Goal: Transaction & Acquisition: Book appointment/travel/reservation

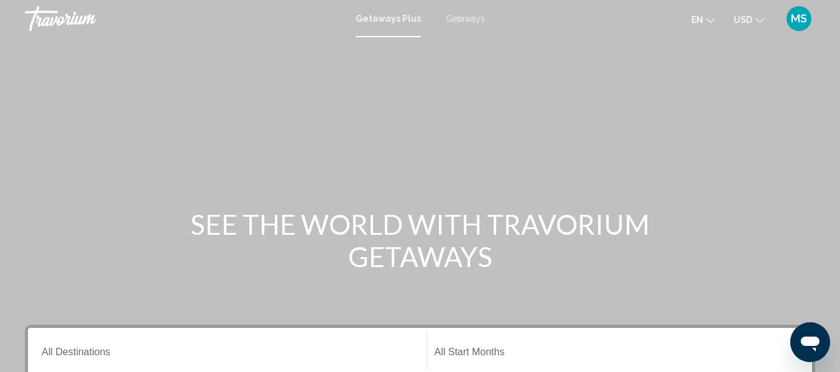
click at [466, 16] on span "Getaways" at bounding box center [465, 19] width 39 height 10
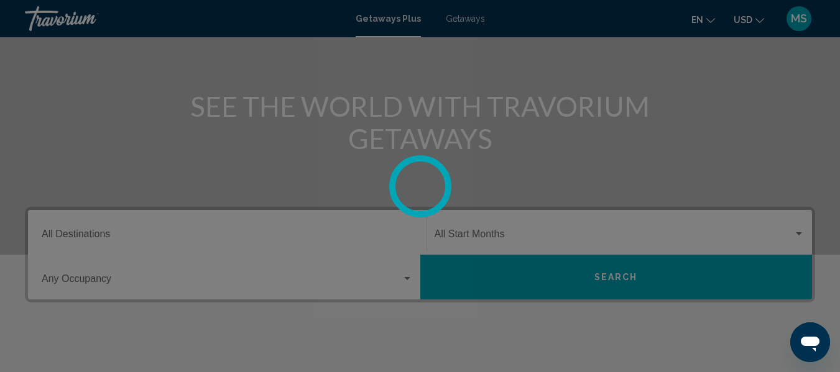
scroll to position [124, 0]
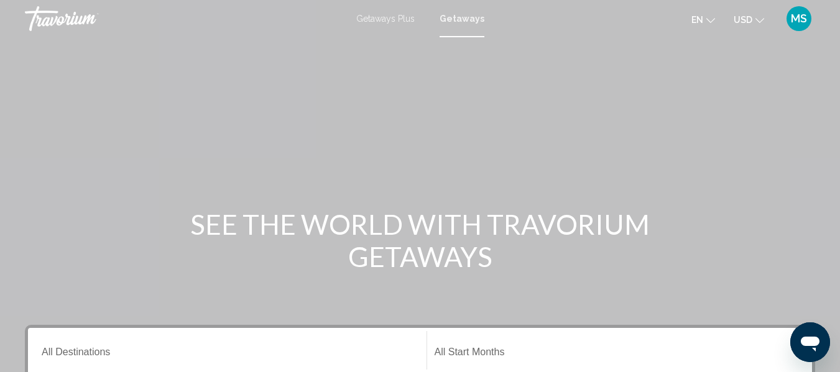
click at [397, 19] on span "Getaways Plus" at bounding box center [385, 19] width 58 height 10
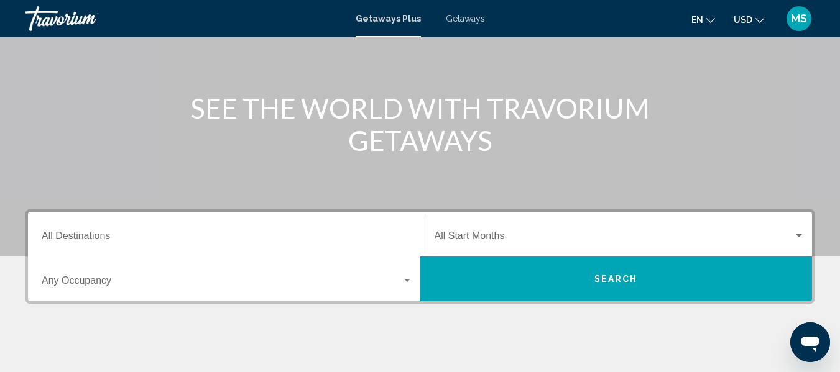
scroll to position [124, 0]
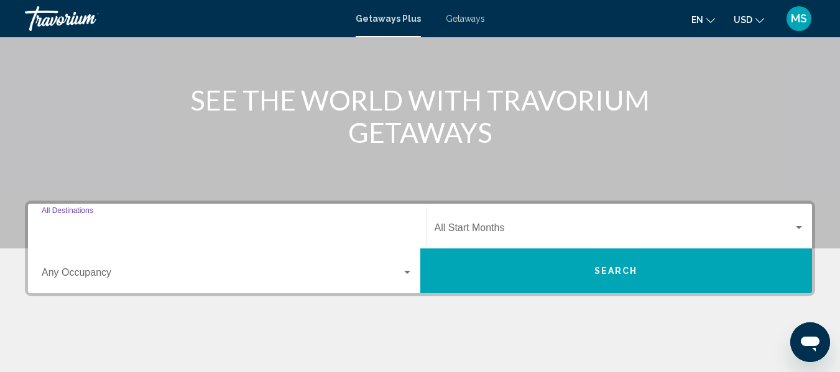
click at [221, 230] on input "Destination All Destinations" at bounding box center [227, 230] width 371 height 11
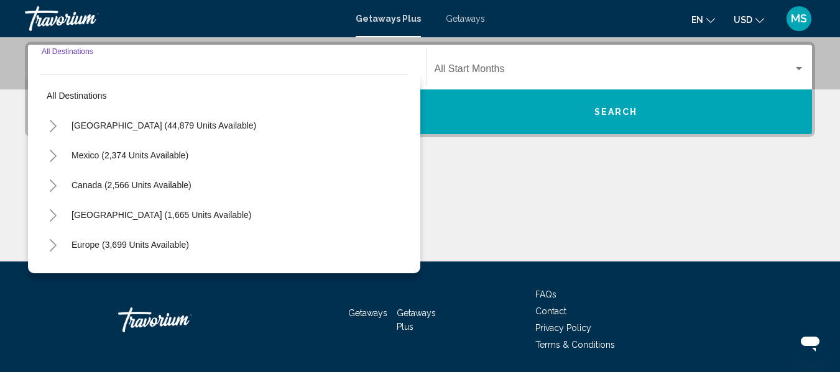
scroll to position [285, 0]
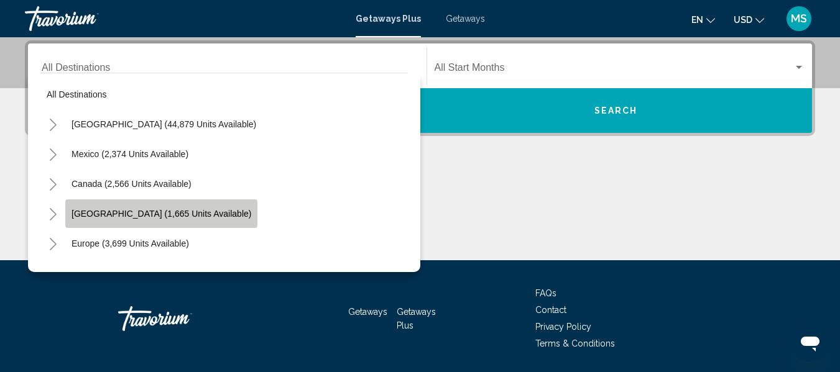
click at [90, 214] on span "[GEOGRAPHIC_DATA] (1,665 units available)" at bounding box center [162, 214] width 180 height 10
type input "**********"
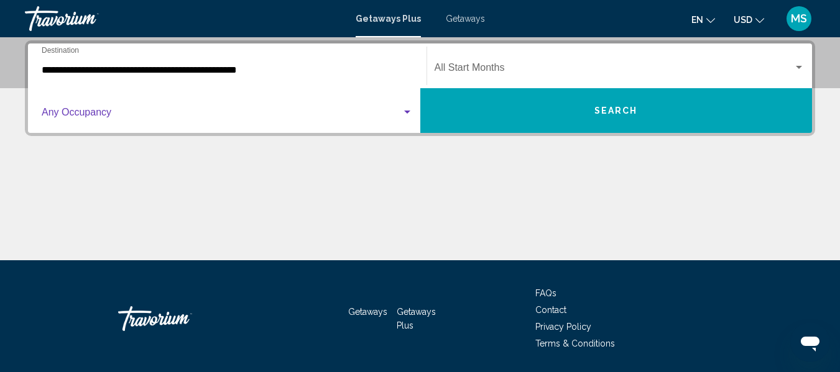
click at [405, 113] on div "Search widget" at bounding box center [407, 112] width 6 height 3
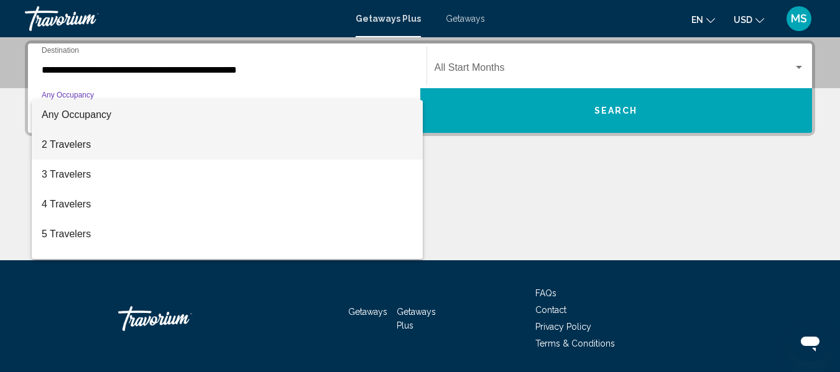
click at [242, 143] on span "2 Travelers" at bounding box center [227, 145] width 371 height 30
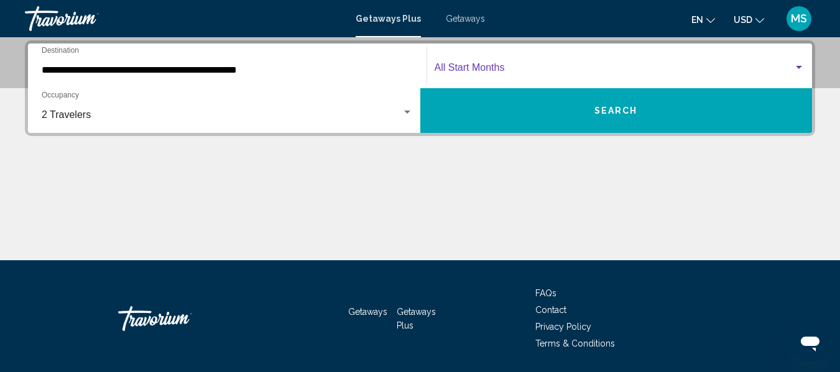
click at [800, 65] on div "Search widget" at bounding box center [798, 68] width 11 height 10
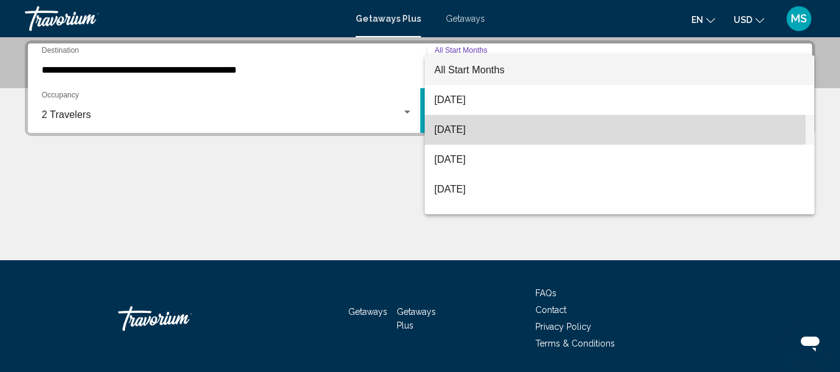
click at [526, 129] on span "[DATE]" at bounding box center [620, 130] width 371 height 30
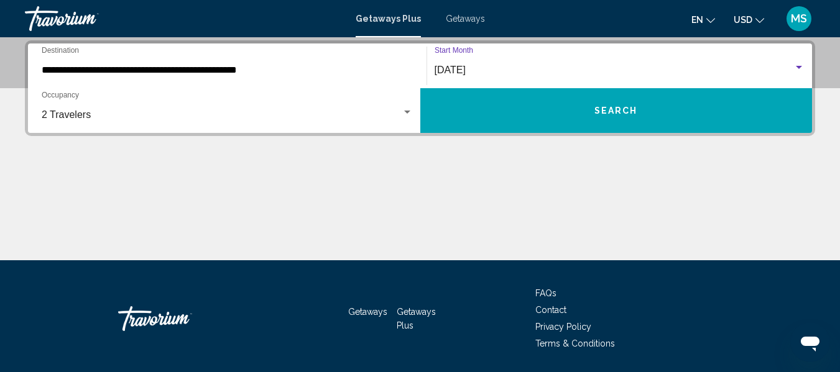
click at [599, 120] on button "Search" at bounding box center [616, 110] width 392 height 45
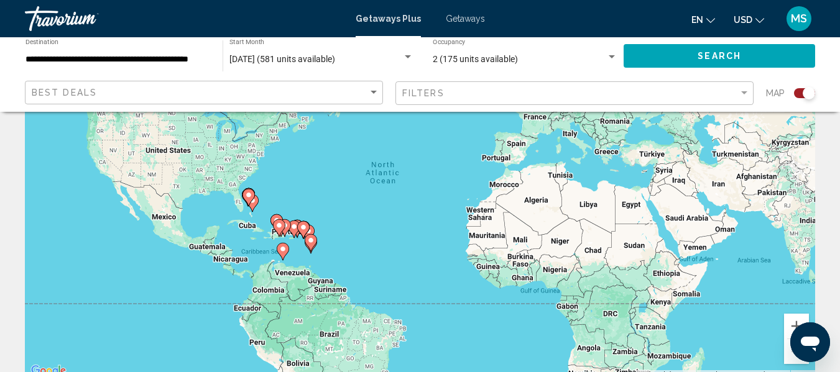
scroll to position [124, 0]
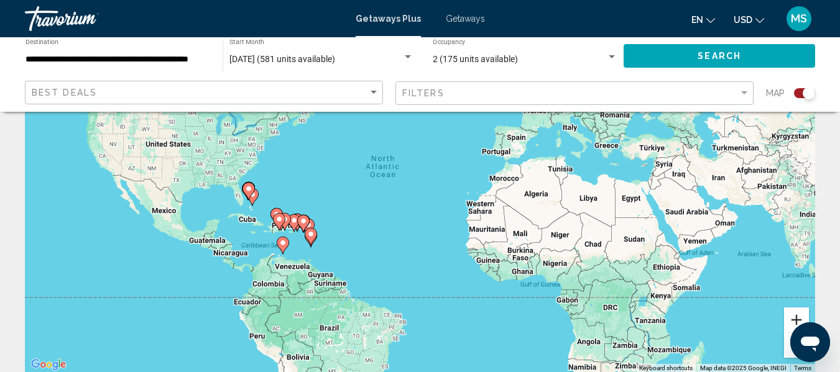
click at [790, 314] on button "Zoom in" at bounding box center [796, 320] width 25 height 25
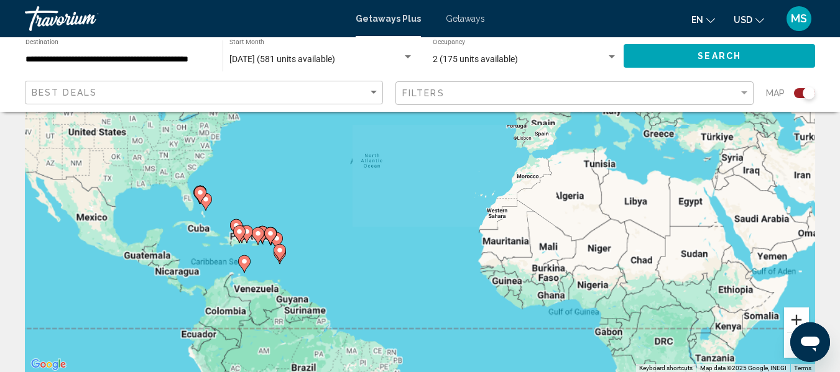
click at [790, 314] on button "Zoom in" at bounding box center [796, 320] width 25 height 25
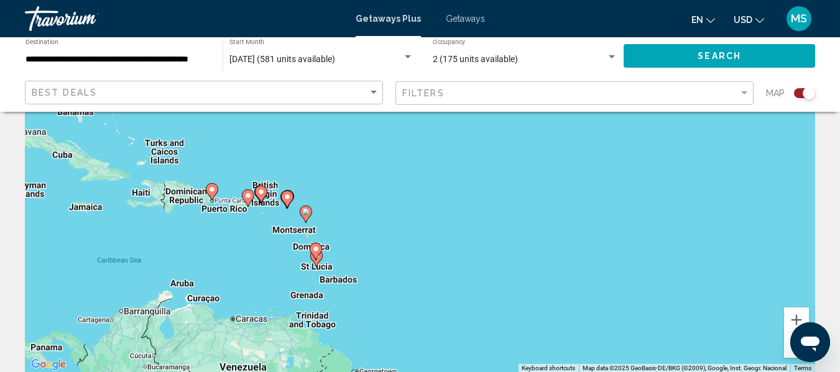
drag, startPoint x: 395, startPoint y: 318, endPoint x: 731, endPoint y: 154, distance: 374.3
click at [731, 154] on div "To activate drag with keyboard, press Alt + Enter. Once in keyboard drag state,…" at bounding box center [420, 186] width 790 height 373
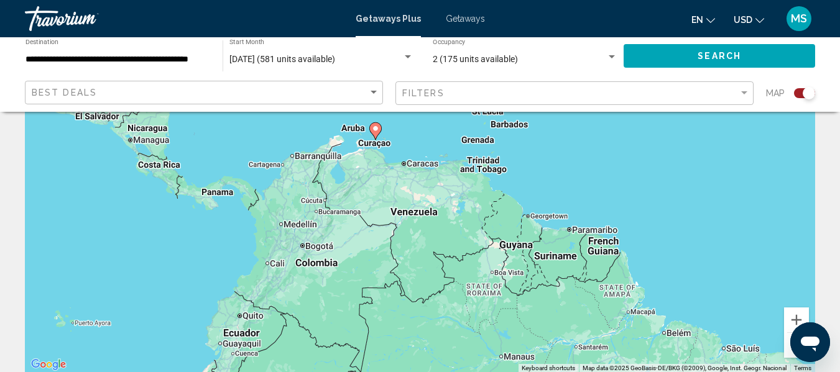
drag, startPoint x: 402, startPoint y: 270, endPoint x: 575, endPoint y: 116, distance: 231.6
click at [575, 116] on div "To activate drag with keyboard, press Alt + Enter. Once in keyboard drag state,…" at bounding box center [420, 186] width 790 height 373
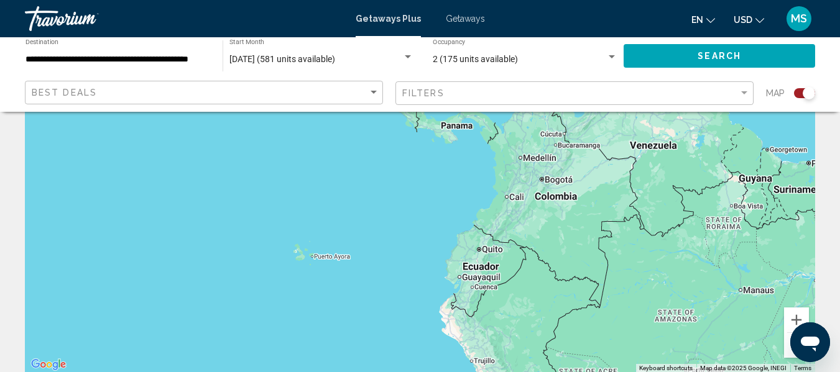
drag, startPoint x: 514, startPoint y: 312, endPoint x: 752, endPoint y: 244, distance: 248.2
click at [752, 244] on div "To activate drag with keyboard, press Alt + Enter. Once in keyboard drag state,…" at bounding box center [420, 186] width 790 height 373
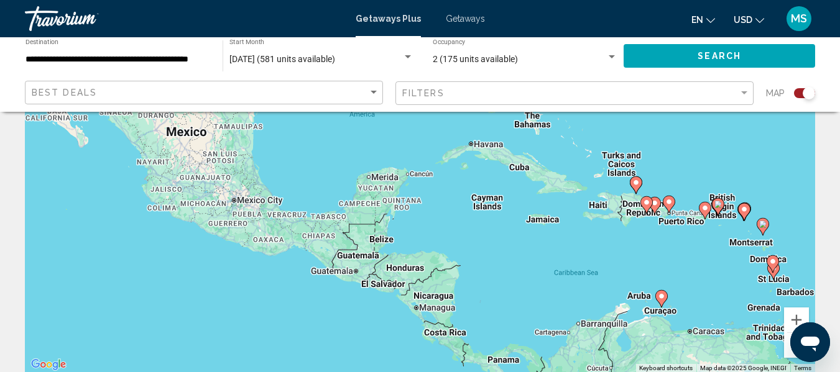
drag, startPoint x: 435, startPoint y: 160, endPoint x: 481, endPoint y: 397, distance: 241.3
click at [481, 248] on html "**********" at bounding box center [420, 62] width 840 height 372
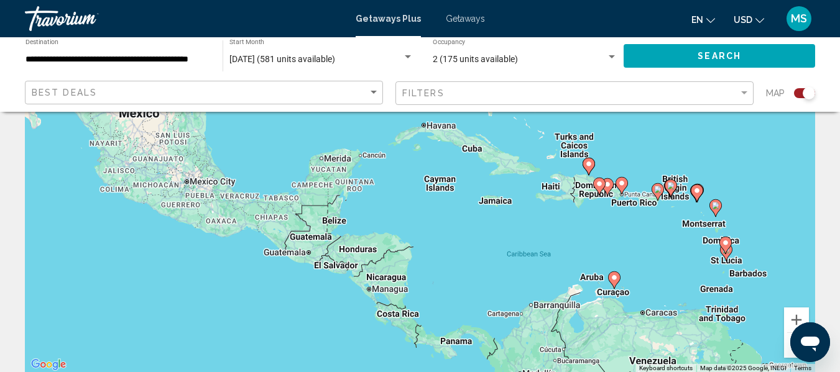
drag, startPoint x: 425, startPoint y: 264, endPoint x: 379, endPoint y: 247, distance: 49.6
click at [379, 247] on div "To activate drag with keyboard, press Alt + Enter. Once in keyboard drag state,…" at bounding box center [420, 186] width 790 height 373
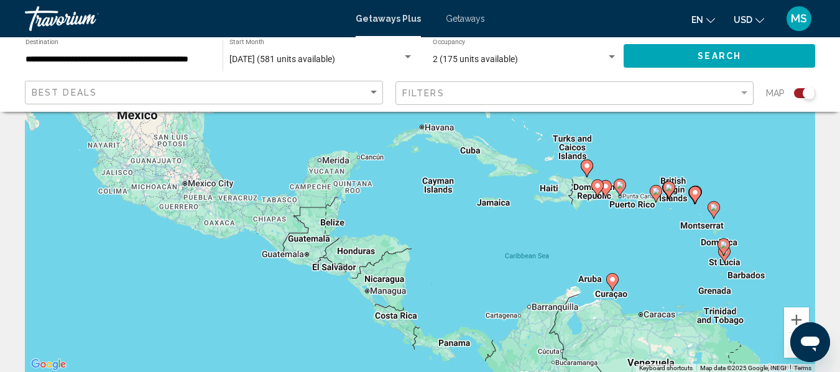
click at [499, 205] on div "To activate drag with keyboard, press Alt + Enter. Once in keyboard drag state,…" at bounding box center [420, 186] width 790 height 373
click at [497, 204] on div "To activate drag with keyboard, press Alt + Enter. Once in keyboard drag state,…" at bounding box center [420, 186] width 790 height 373
click at [795, 320] on button "Zoom in" at bounding box center [796, 320] width 25 height 25
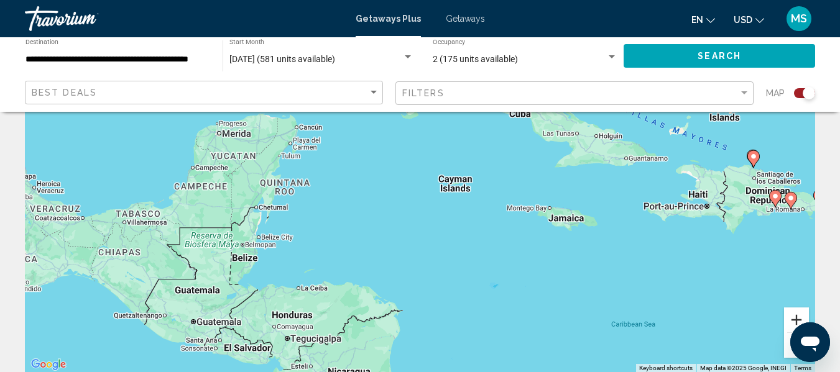
click at [795, 320] on button "Zoom in" at bounding box center [796, 320] width 25 height 25
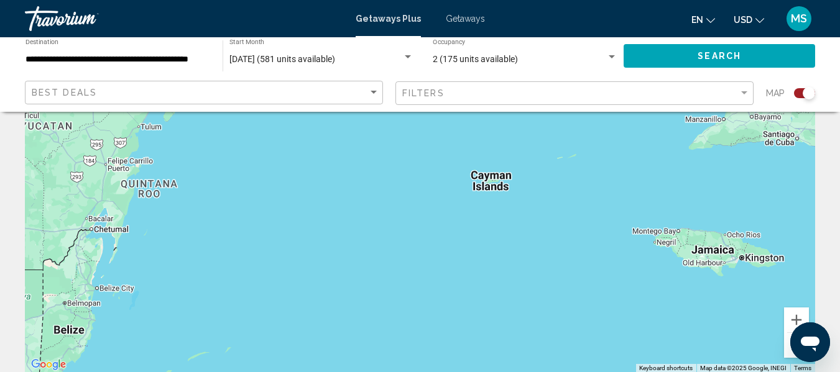
click at [712, 260] on div "Main content" at bounding box center [420, 186] width 790 height 373
click at [674, 238] on div "Main content" at bounding box center [420, 186] width 790 height 373
click at [674, 239] on div "Main content" at bounding box center [420, 186] width 790 height 373
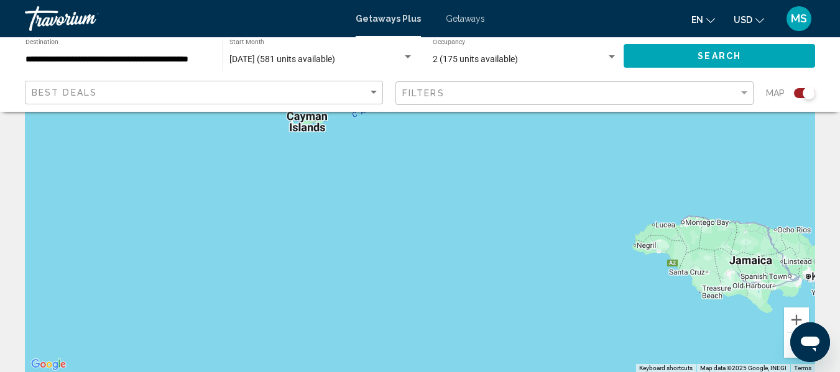
click at [655, 224] on div "Main content" at bounding box center [420, 186] width 790 height 373
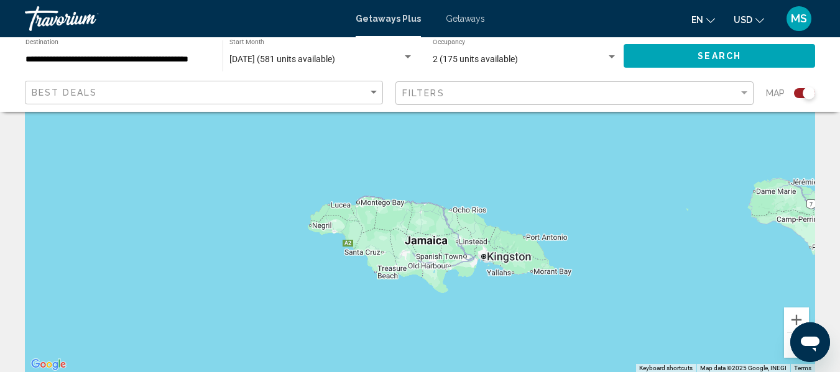
drag, startPoint x: 744, startPoint y: 267, endPoint x: 420, endPoint y: 247, distance: 325.2
click at [420, 247] on div "Main content" at bounding box center [420, 186] width 790 height 373
click at [723, 56] on span "Search" at bounding box center [720, 57] width 44 height 10
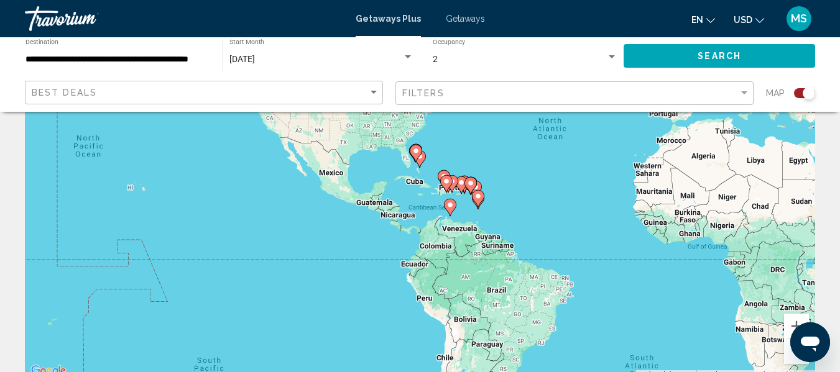
scroll to position [249, 0]
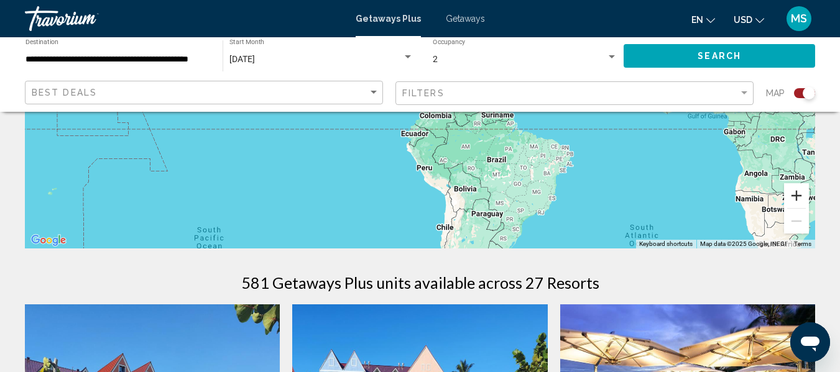
click at [796, 196] on button "Zoom in" at bounding box center [796, 195] width 25 height 25
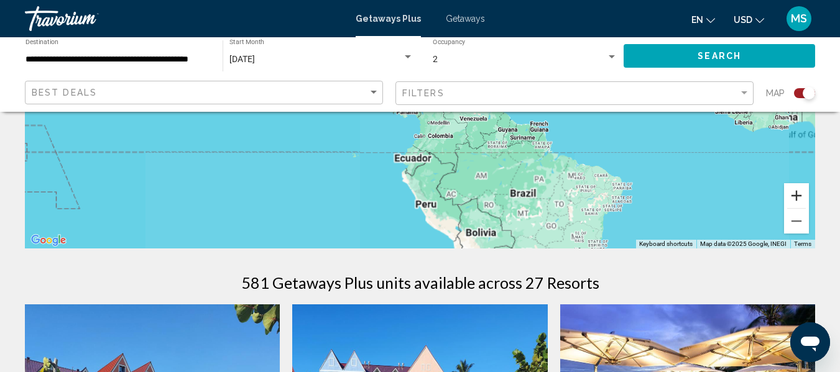
click at [795, 196] on button "Zoom in" at bounding box center [796, 195] width 25 height 25
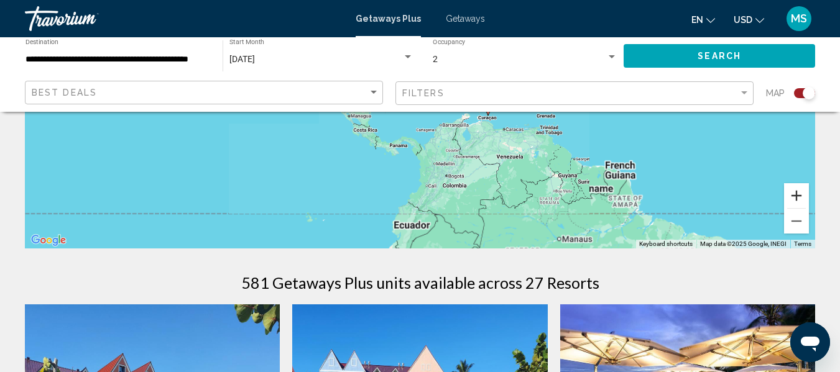
click at [795, 196] on button "Zoom in" at bounding box center [796, 195] width 25 height 25
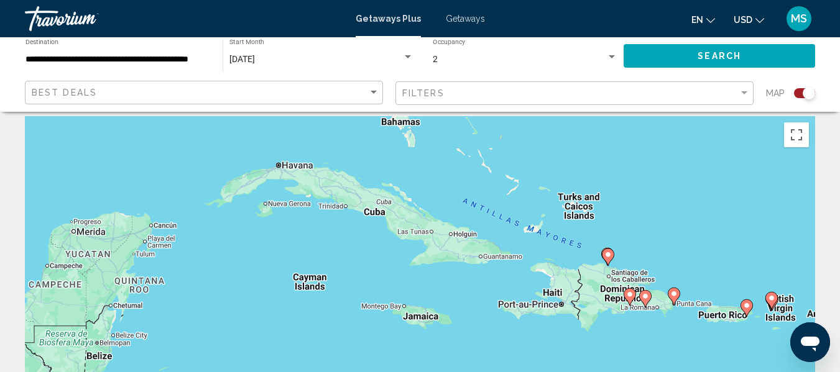
scroll to position [0, 0]
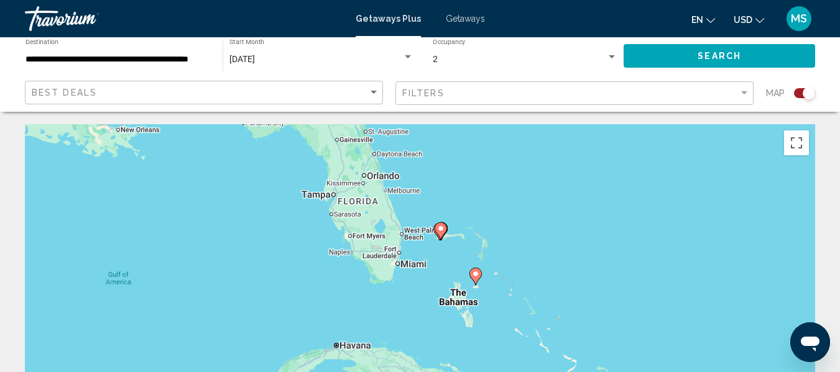
drag, startPoint x: 486, startPoint y: 171, endPoint x: 551, endPoint y: 364, distance: 204.1
click at [551, 364] on div "To activate drag with keyboard, press Alt + Enter. Once in keyboard drag state,…" at bounding box center [420, 310] width 790 height 373
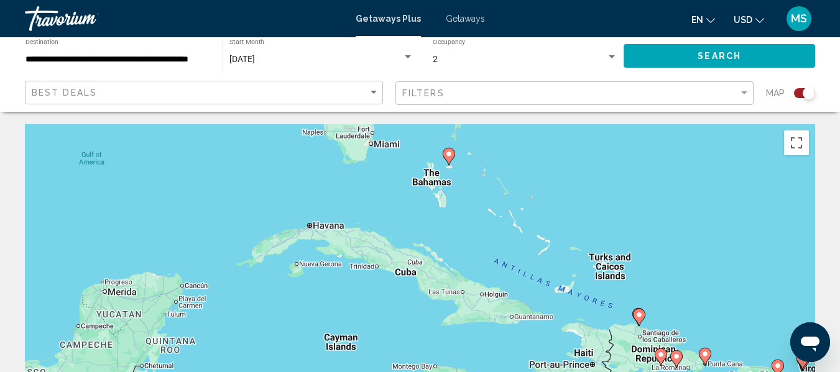
drag, startPoint x: 560, startPoint y: 354, endPoint x: 522, endPoint y: 198, distance: 160.5
click at [522, 198] on div "To activate drag with keyboard, press Alt + Enter. Once in keyboard drag state,…" at bounding box center [420, 310] width 790 height 373
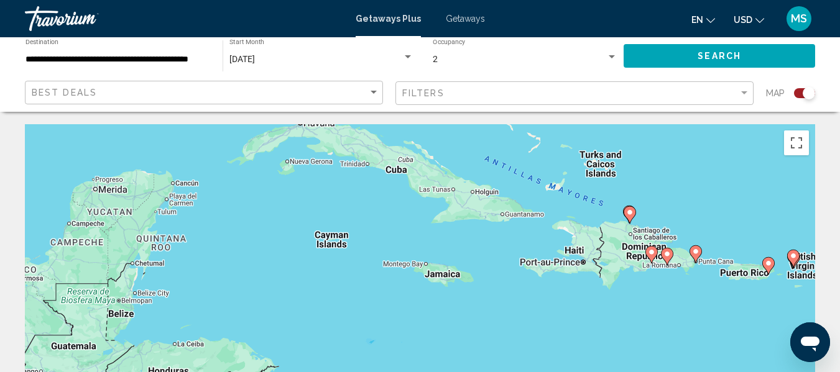
drag, startPoint x: 513, startPoint y: 326, endPoint x: 501, endPoint y: 230, distance: 97.2
click at [501, 230] on div "To activate drag with keyboard, press Alt + Enter. Once in keyboard drag state,…" at bounding box center [420, 310] width 790 height 373
click at [422, 267] on div "To activate drag with keyboard, press Alt + Enter. Once in keyboard drag state,…" at bounding box center [420, 310] width 790 height 373
click at [808, 92] on div "Search widget" at bounding box center [809, 93] width 12 height 12
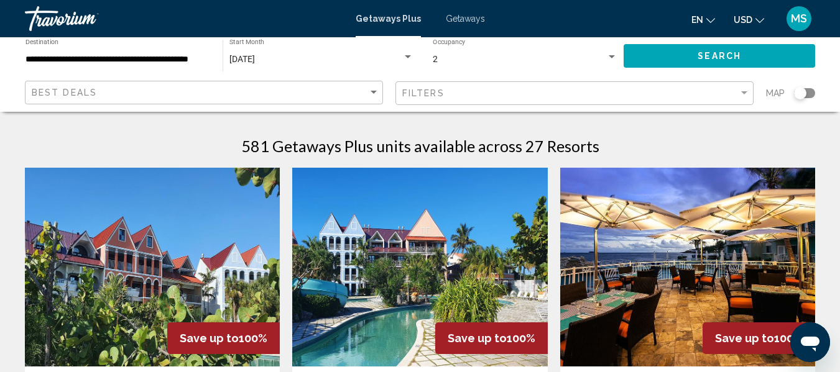
click at [585, 99] on div "Filters" at bounding box center [576, 93] width 348 height 23
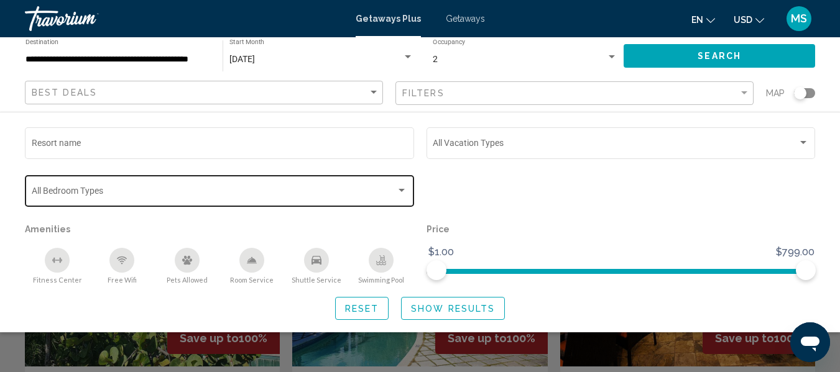
click at [404, 190] on div "Search widget" at bounding box center [402, 190] width 6 height 3
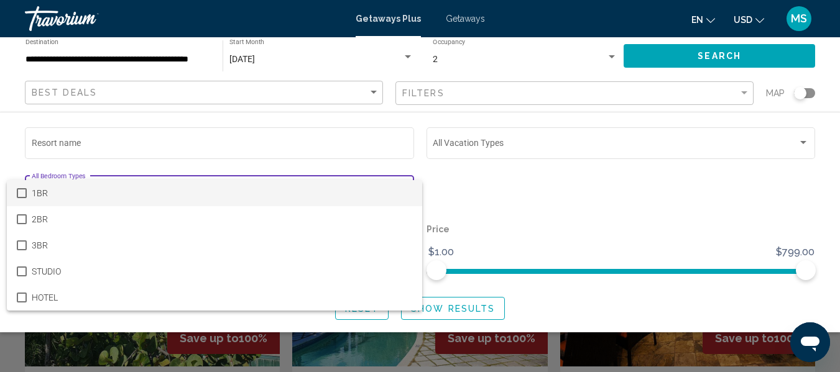
click at [550, 192] on div at bounding box center [420, 186] width 840 height 372
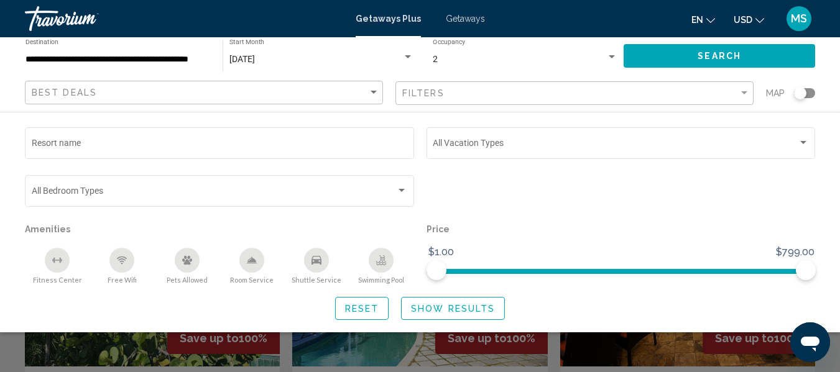
click at [611, 56] on div "Search widget" at bounding box center [612, 56] width 6 height 3
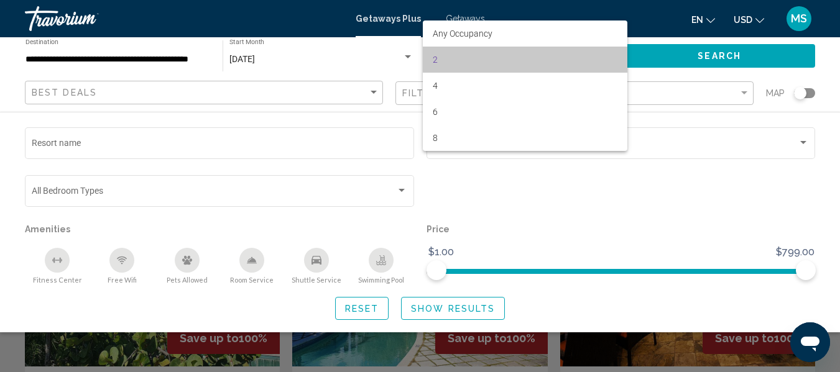
click at [611, 56] on span "2" at bounding box center [525, 60] width 185 height 26
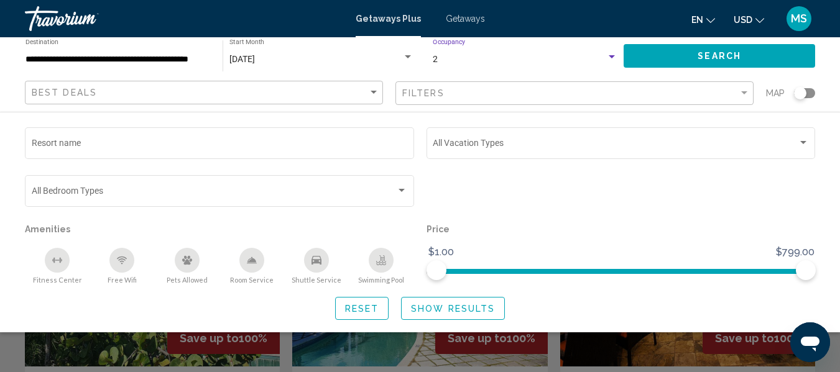
click at [680, 58] on button "Search" at bounding box center [720, 55] width 192 height 23
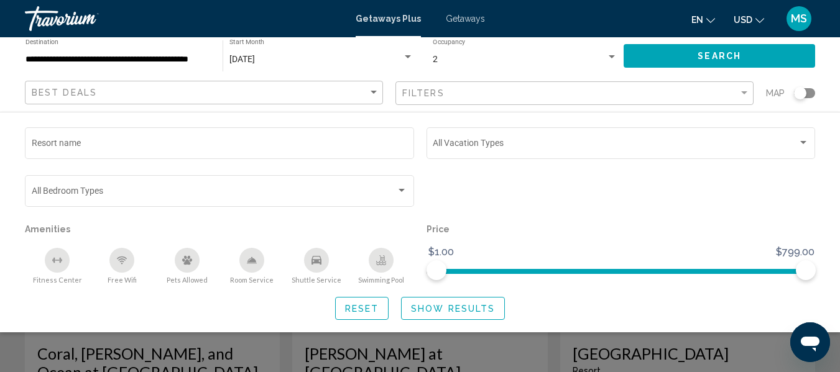
scroll to position [62, 0]
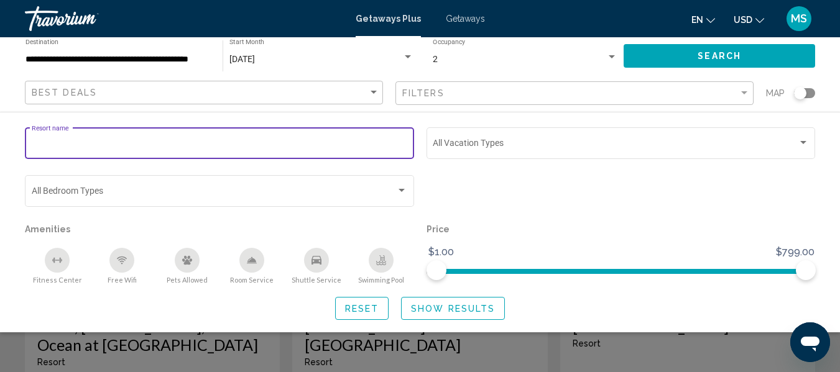
click at [358, 145] on input "Resort name" at bounding box center [220, 146] width 376 height 10
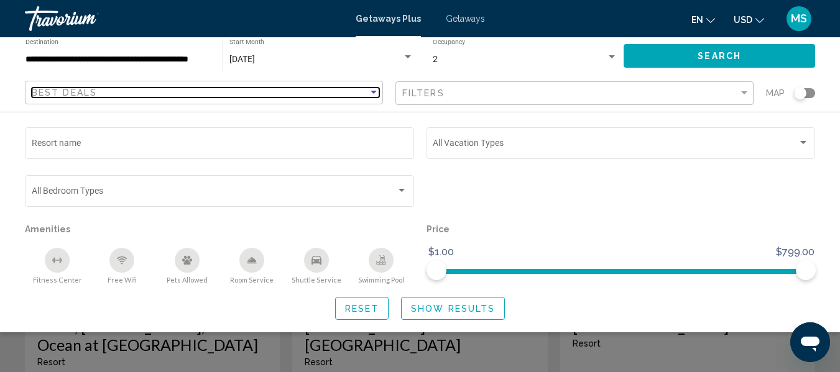
click at [261, 90] on div "Best Deals" at bounding box center [200, 93] width 336 height 10
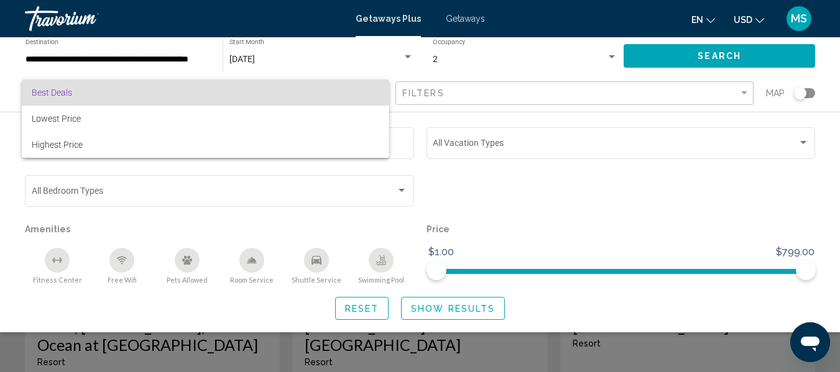
click at [441, 88] on div at bounding box center [420, 186] width 840 height 372
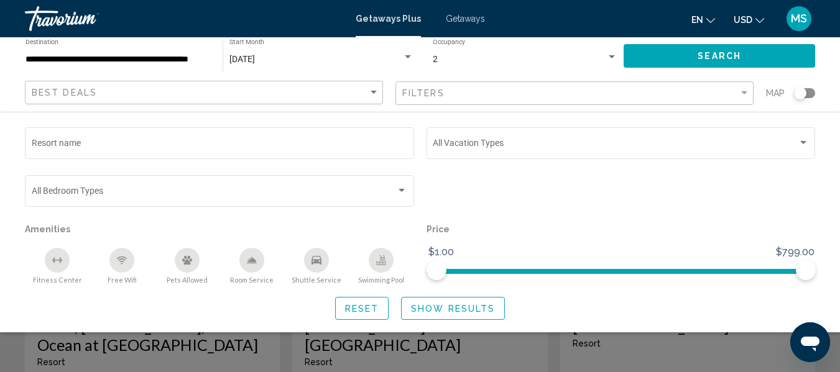
click at [512, 101] on div "Filters" at bounding box center [576, 93] width 348 height 23
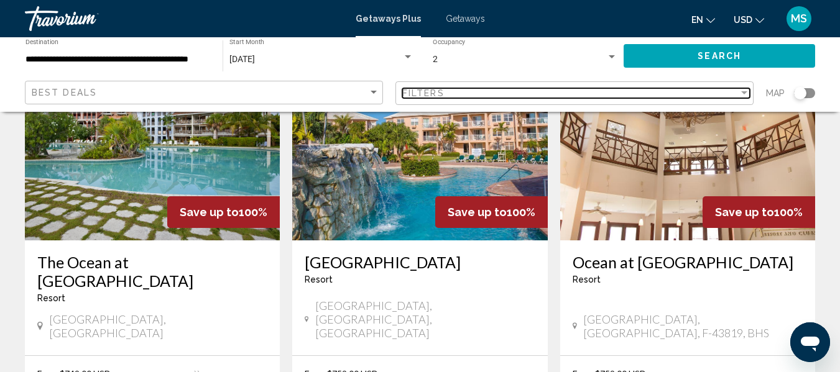
scroll to position [1057, 0]
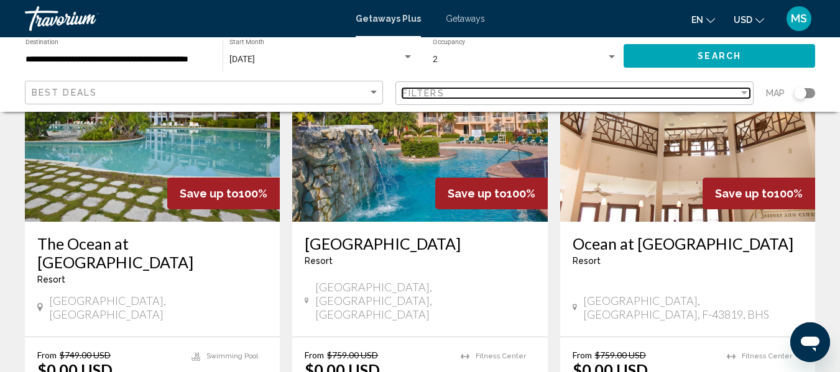
click at [744, 93] on div "Filter" at bounding box center [744, 92] width 6 height 3
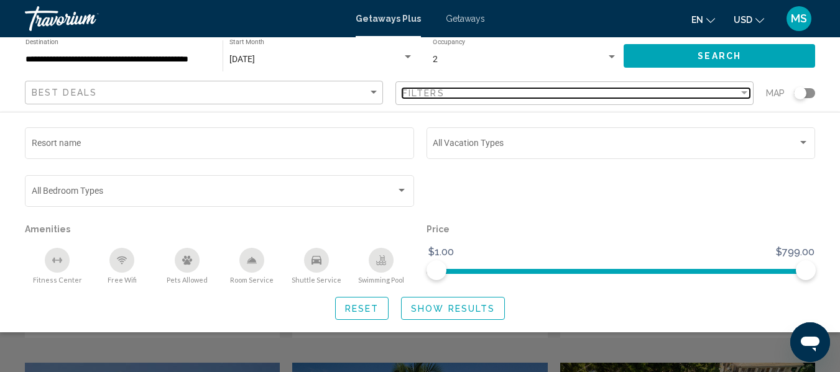
scroll to position [1181, 0]
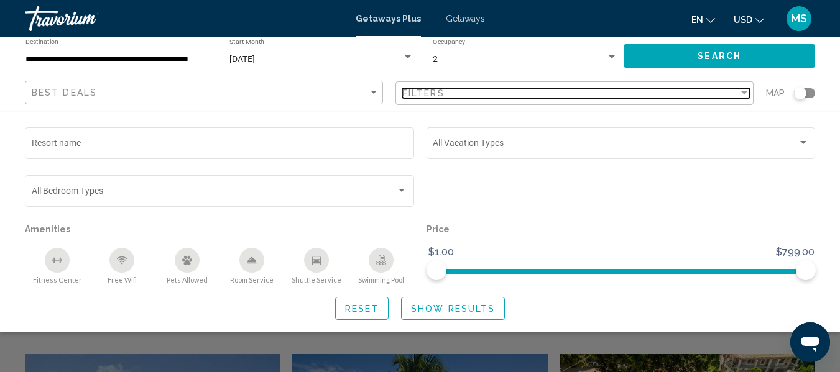
click at [744, 91] on div "Filter" at bounding box center [744, 93] width 11 height 10
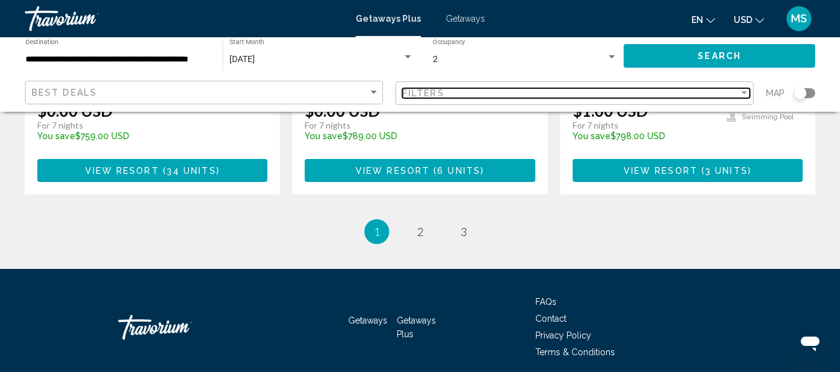
scroll to position [1757, 0]
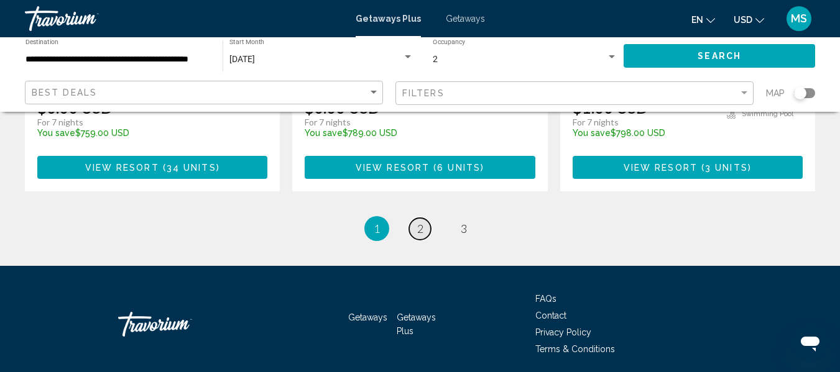
click at [418, 222] on span "2" at bounding box center [420, 229] width 6 height 14
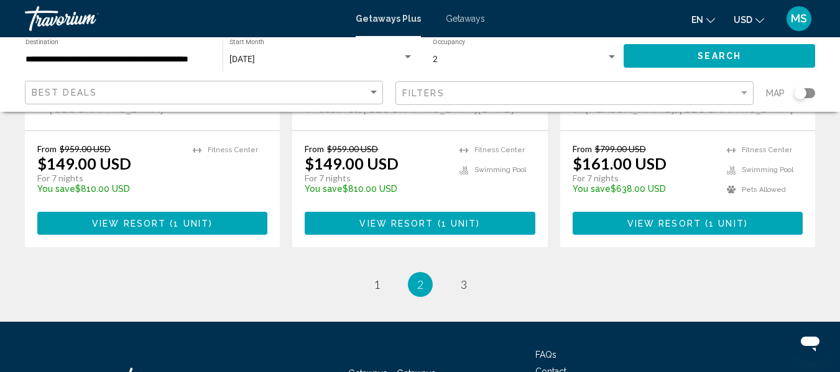
scroll to position [1710, 0]
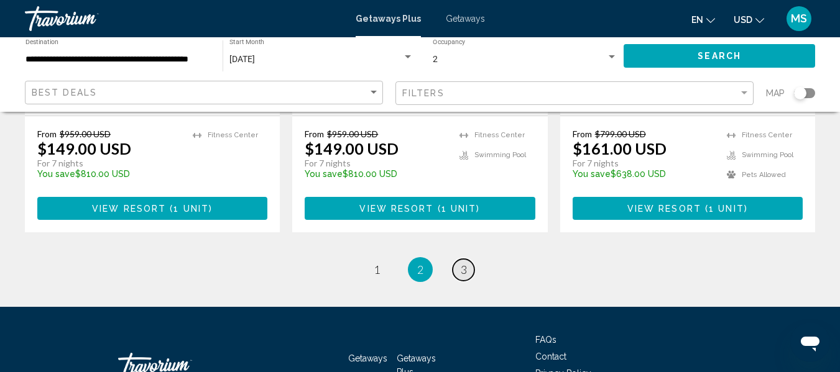
click at [469, 259] on link "page 3" at bounding box center [464, 270] width 22 height 22
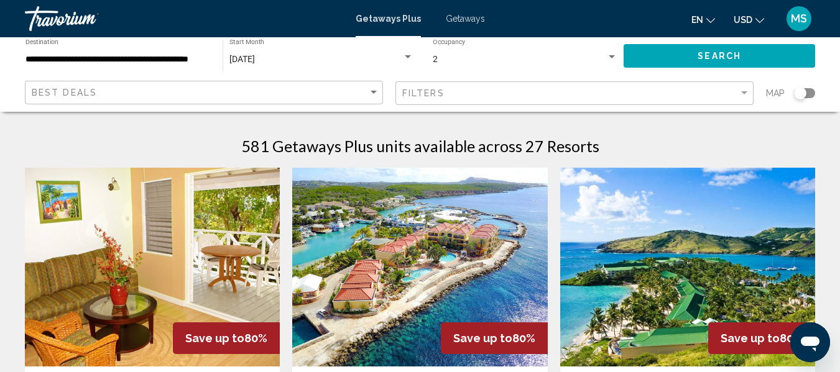
click at [503, 53] on div "2 Occupancy Any Occupancy" at bounding box center [525, 56] width 185 height 34
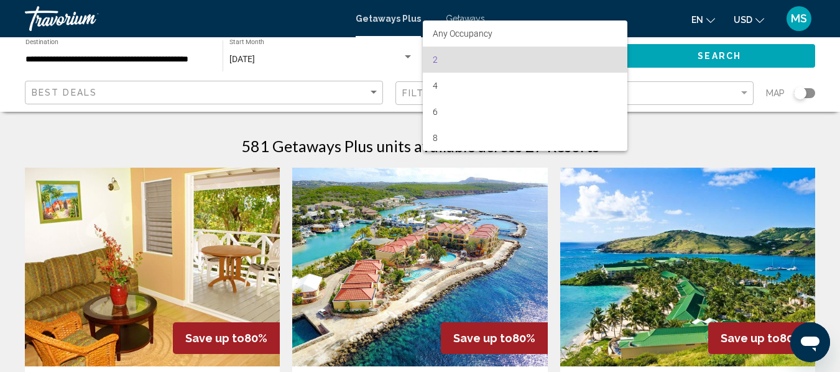
click at [707, 132] on div at bounding box center [420, 186] width 840 height 372
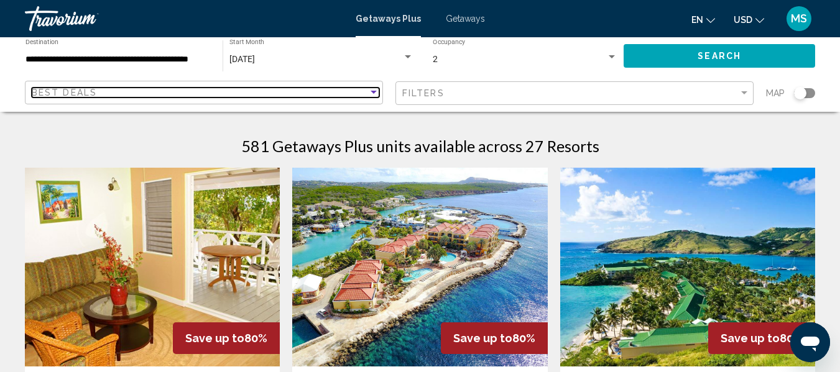
click at [372, 94] on div "Sort by" at bounding box center [374, 92] width 6 height 3
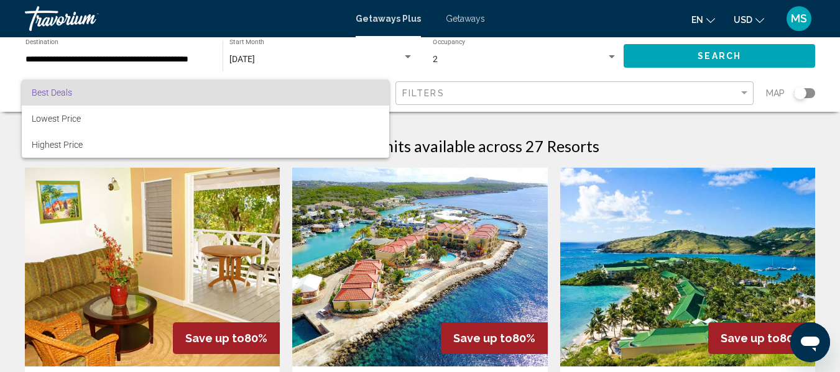
click at [372, 94] on span "Best Deals" at bounding box center [206, 93] width 348 height 26
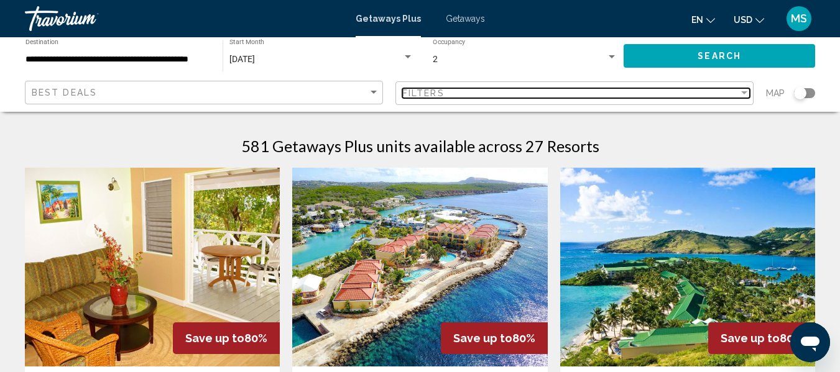
click at [744, 93] on div "Filter" at bounding box center [744, 92] width 6 height 3
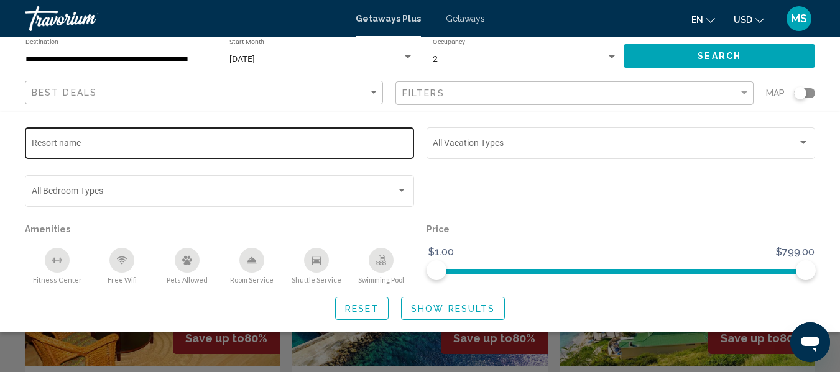
click at [356, 136] on div "Resort name" at bounding box center [220, 142] width 376 height 34
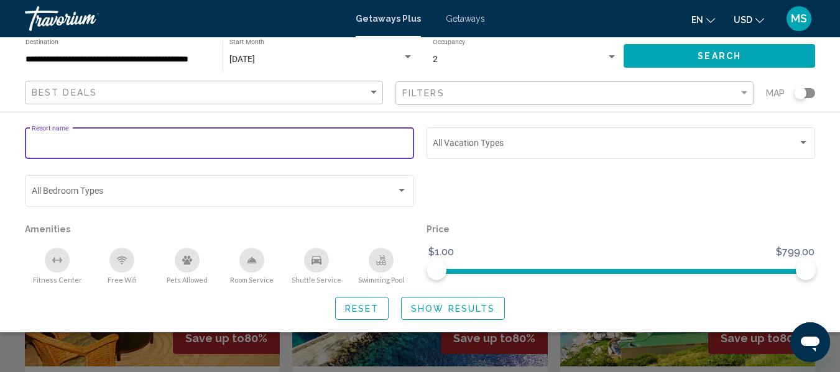
click at [464, 20] on span "Getaways" at bounding box center [465, 19] width 39 height 10
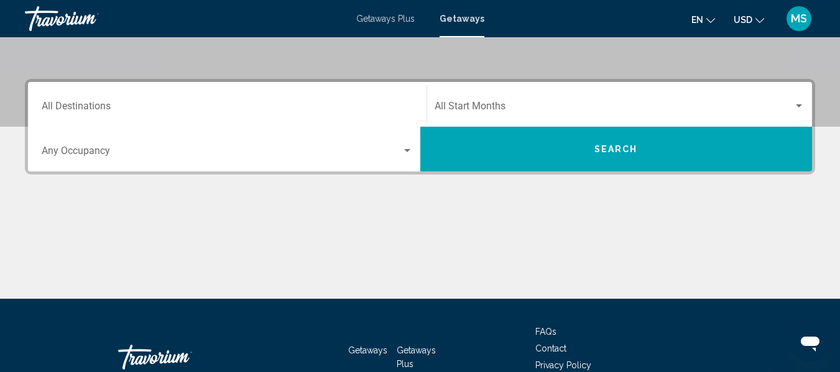
scroll to position [249, 0]
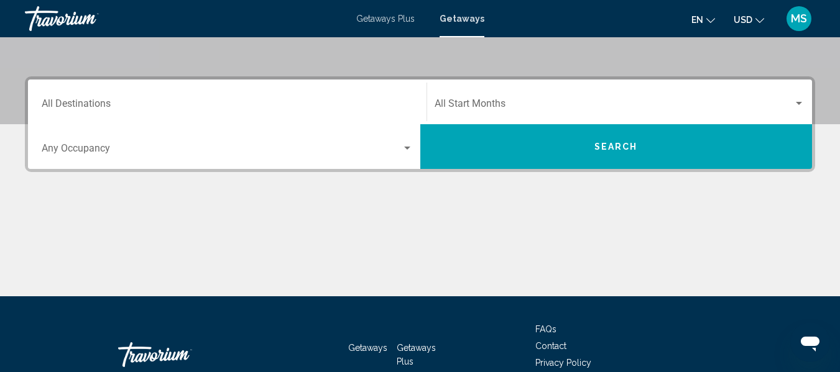
click at [288, 105] on input "Destination All Destinations" at bounding box center [227, 106] width 371 height 11
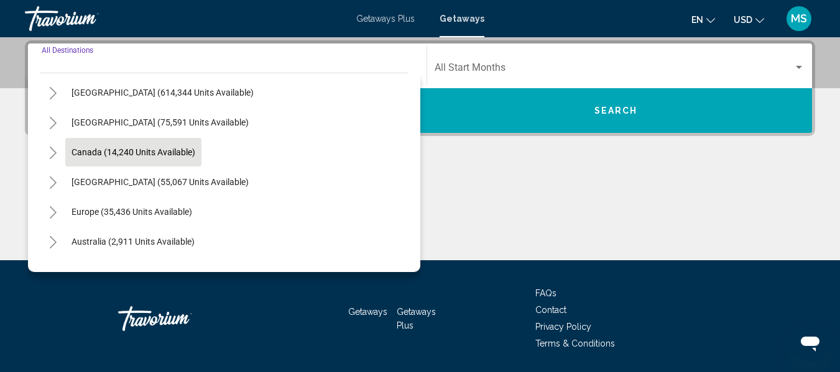
scroll to position [0, 0]
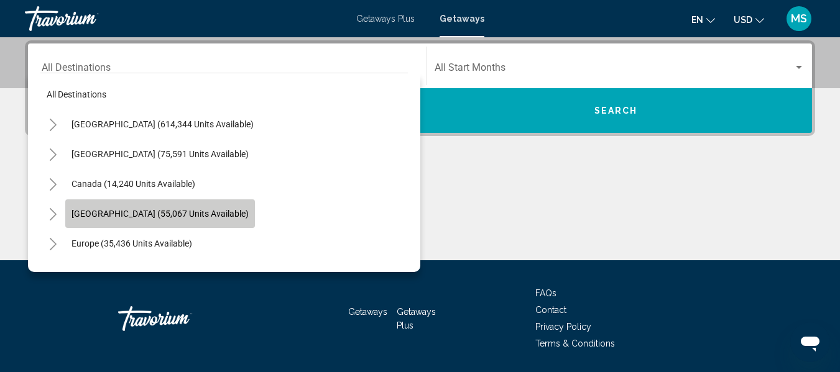
click at [135, 213] on span "[GEOGRAPHIC_DATA] (55,067 units available)" at bounding box center [160, 214] width 177 height 10
type input "**********"
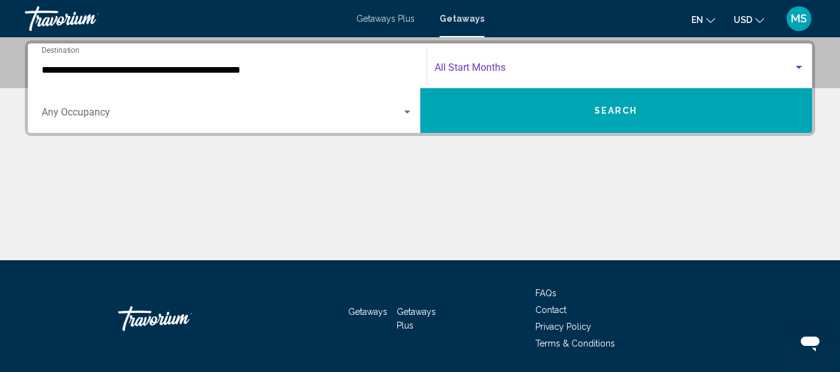
click at [801, 69] on div "Search widget" at bounding box center [798, 68] width 11 height 10
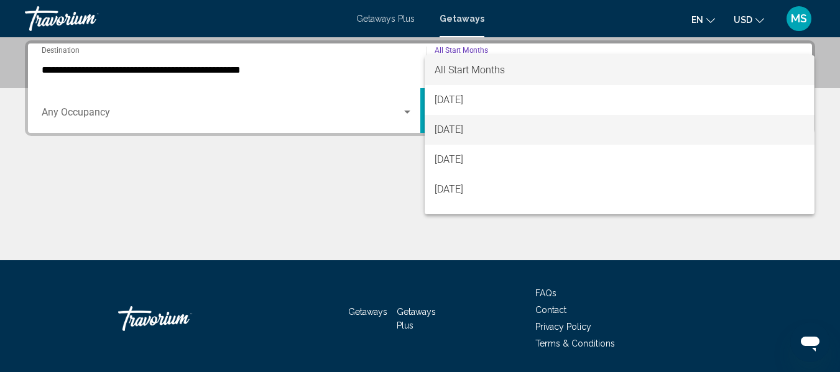
click at [515, 122] on span "[DATE]" at bounding box center [620, 130] width 371 height 30
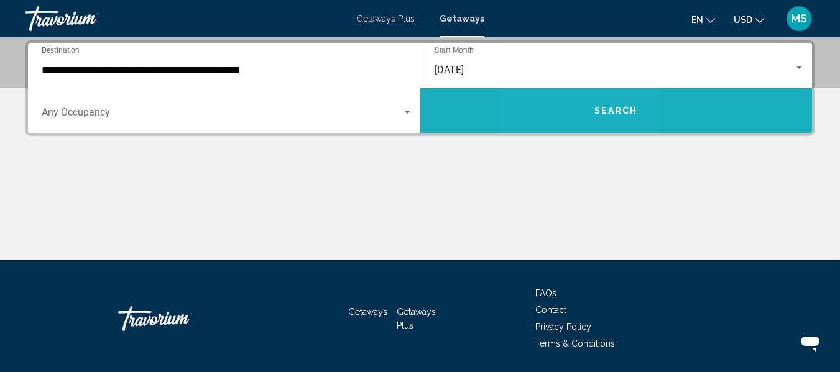
click at [576, 116] on button "Search" at bounding box center [616, 110] width 392 height 45
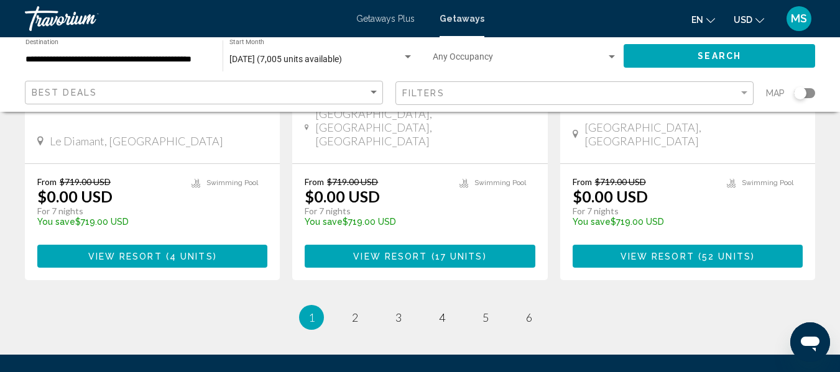
scroll to position [1741, 0]
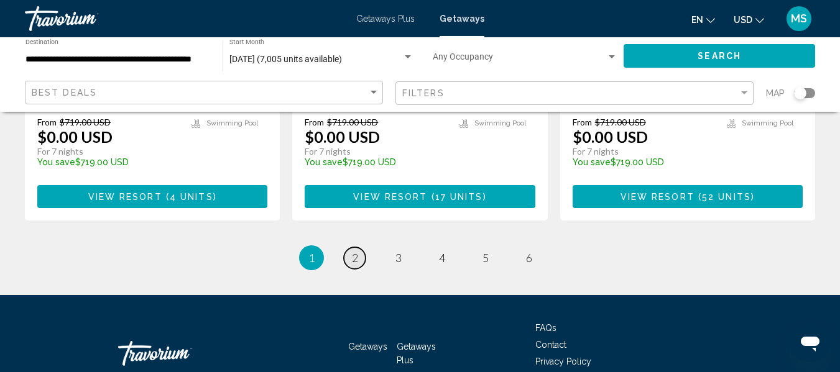
click at [354, 251] on span "2" at bounding box center [355, 258] width 6 height 14
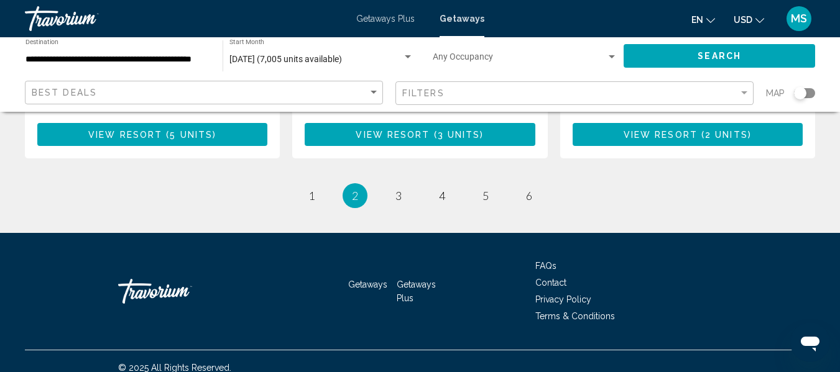
scroll to position [1776, 0]
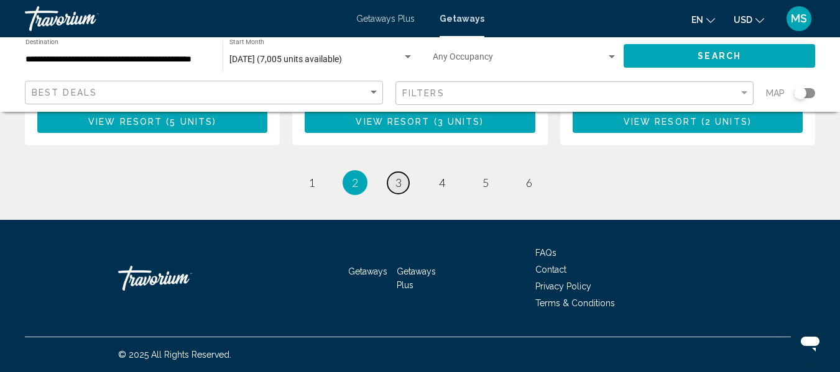
click at [400, 186] on span "3" at bounding box center [398, 183] width 6 height 14
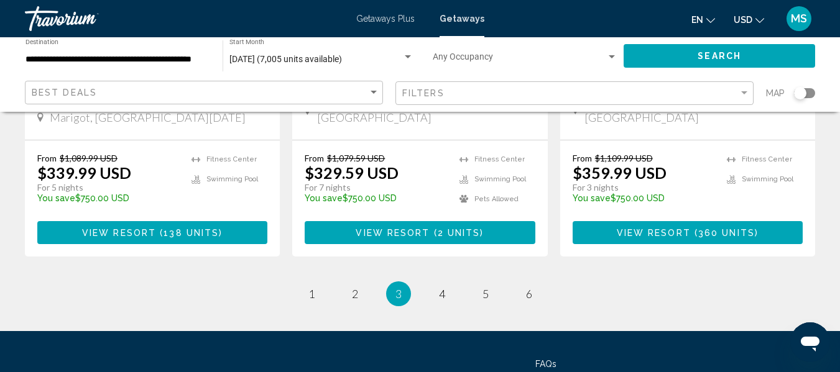
scroll to position [1741, 0]
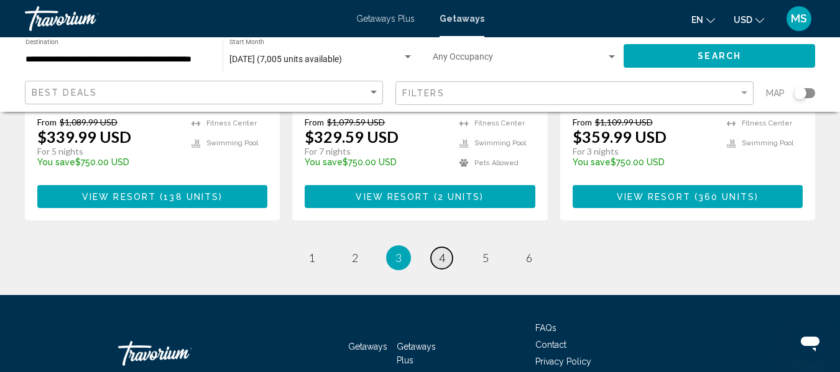
click at [436, 247] on link "page 4" at bounding box center [442, 258] width 22 height 22
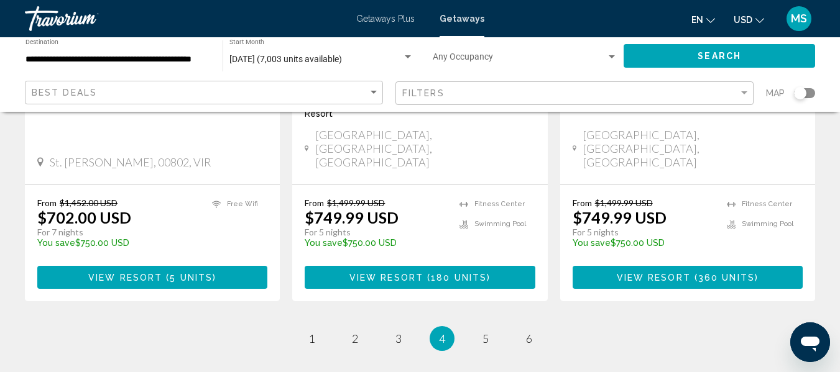
scroll to position [1679, 0]
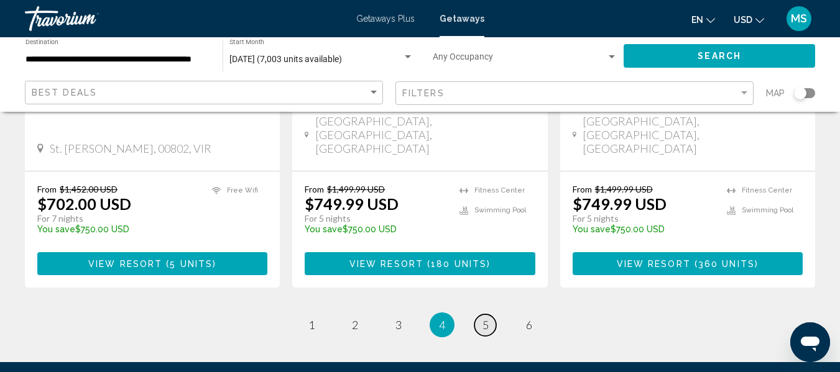
click at [487, 318] on span "5" at bounding box center [485, 325] width 6 height 14
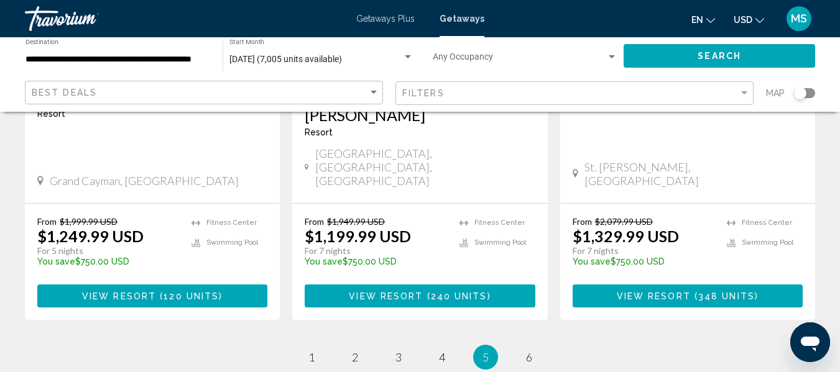
scroll to position [1748, 0]
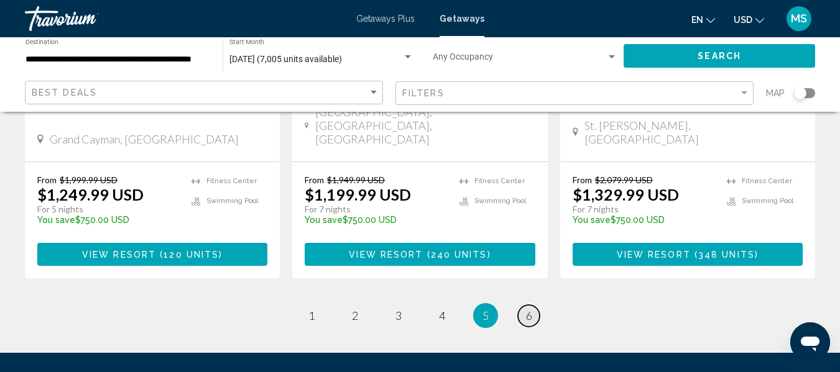
click at [526, 309] on span "6" at bounding box center [529, 316] width 6 height 14
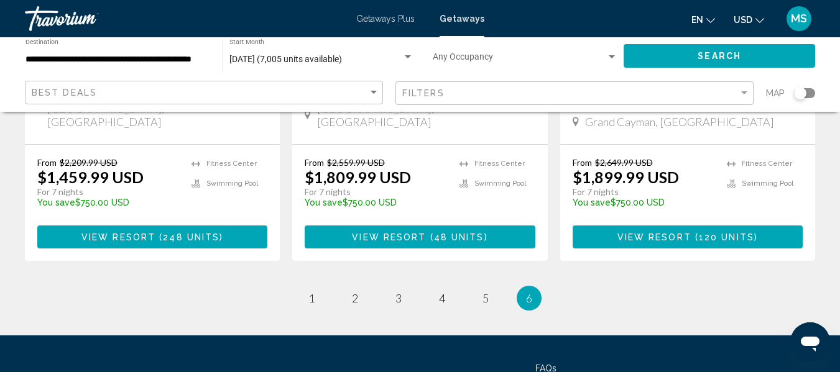
scroll to position [373, 0]
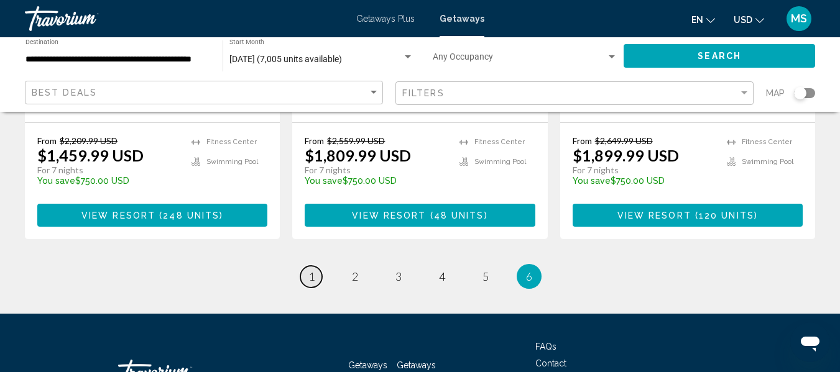
click at [307, 266] on link "page 1" at bounding box center [311, 277] width 22 height 22
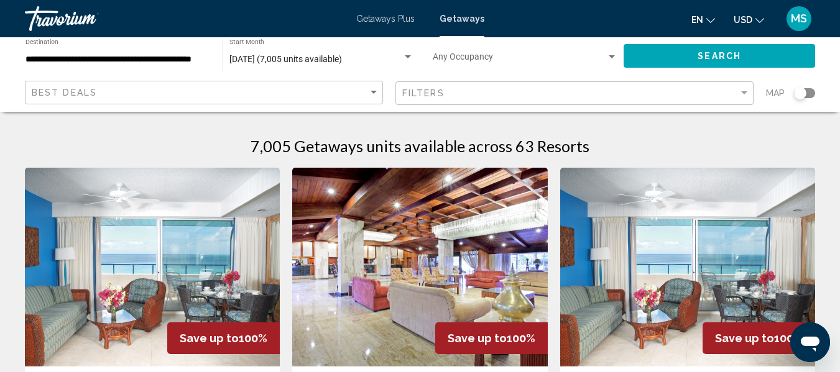
click at [190, 60] on input "**********" at bounding box center [117, 60] width 185 height 10
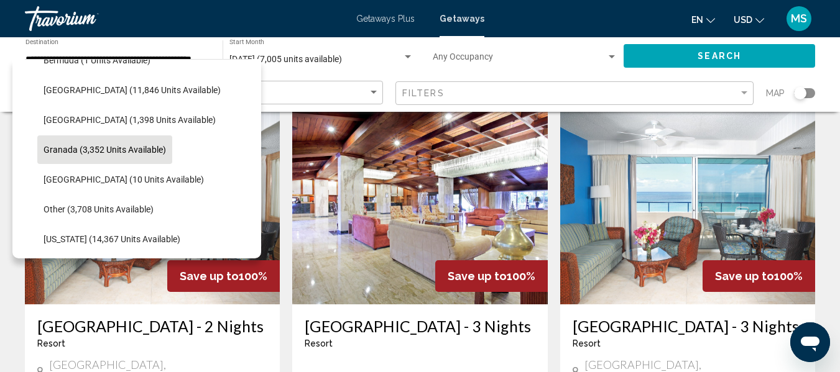
scroll to position [249, 0]
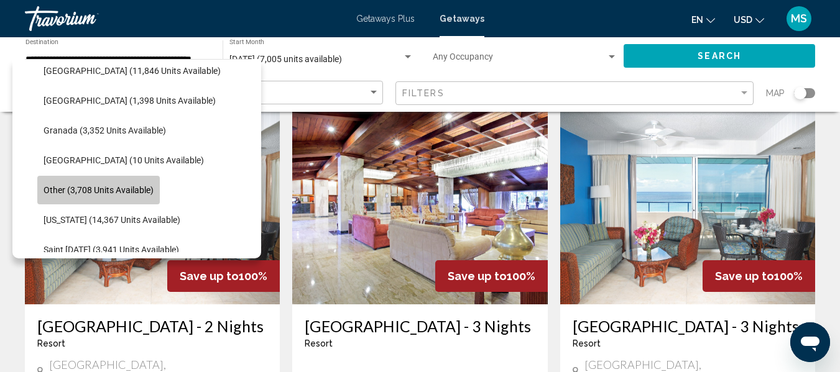
click at [134, 190] on span "Other (3,708 units available)" at bounding box center [99, 190] width 110 height 10
type input "**********"
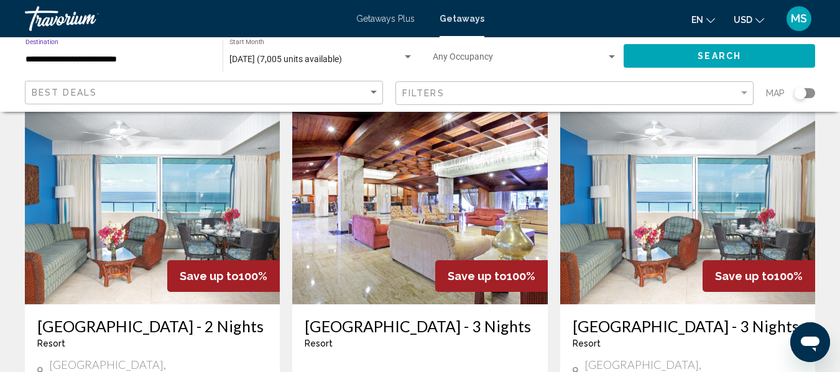
click at [672, 48] on button "Search" at bounding box center [720, 55] width 192 height 23
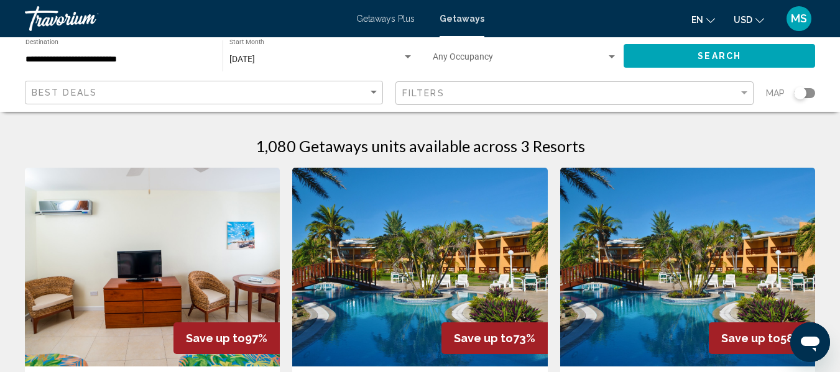
click at [388, 15] on span "Getaways Plus" at bounding box center [385, 19] width 58 height 10
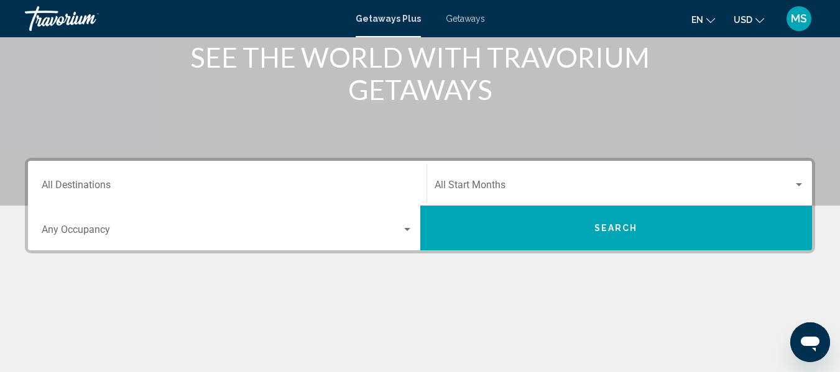
scroll to position [187, 0]
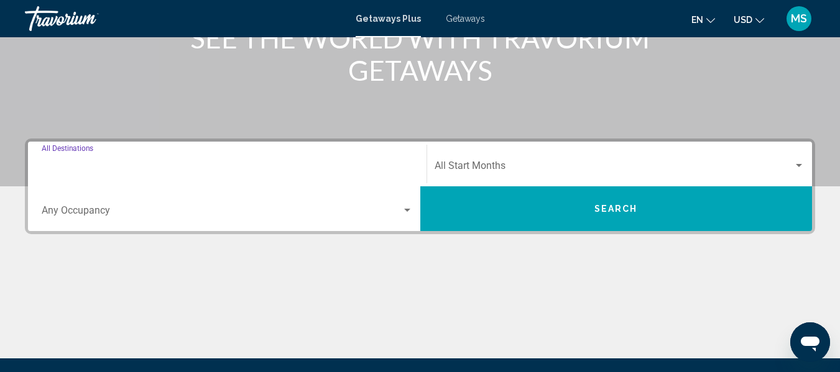
click at [95, 167] on input "Destination All Destinations" at bounding box center [227, 168] width 371 height 11
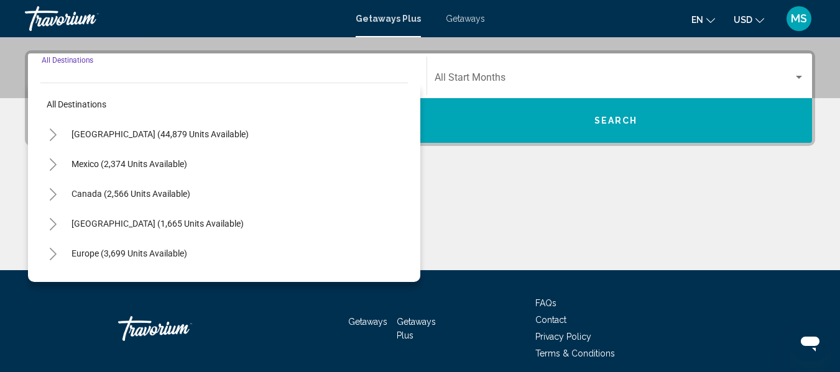
scroll to position [285, 0]
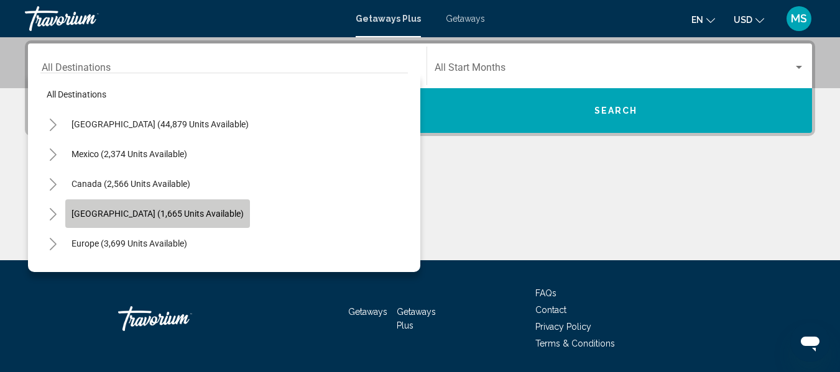
click at [121, 207] on button "[GEOGRAPHIC_DATA] (1,665 units available)" at bounding box center [157, 214] width 185 height 29
type input "**********"
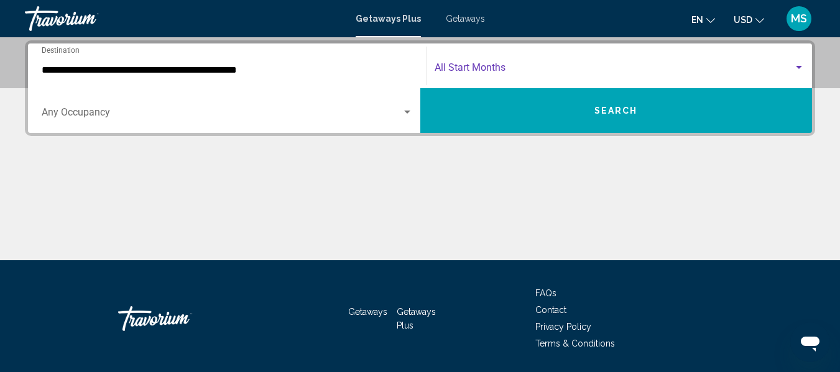
click at [801, 67] on div "Search widget" at bounding box center [799, 67] width 6 height 3
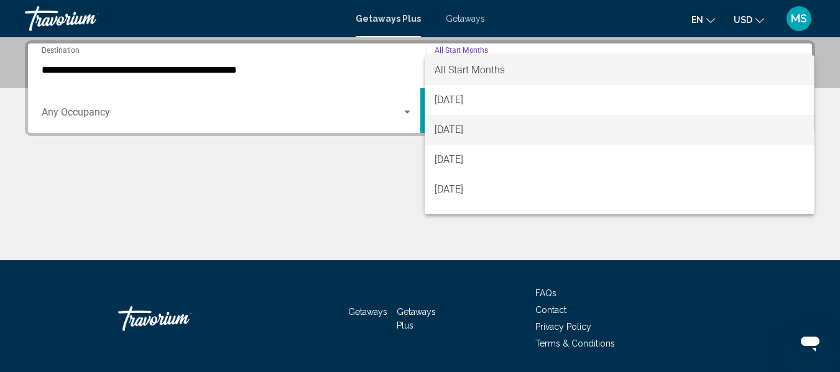
click at [515, 127] on span "[DATE]" at bounding box center [620, 130] width 371 height 30
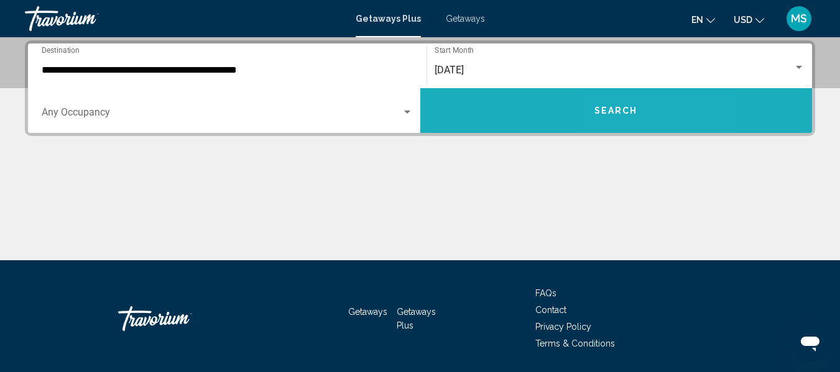
click at [628, 112] on span "Search" at bounding box center [616, 111] width 44 height 10
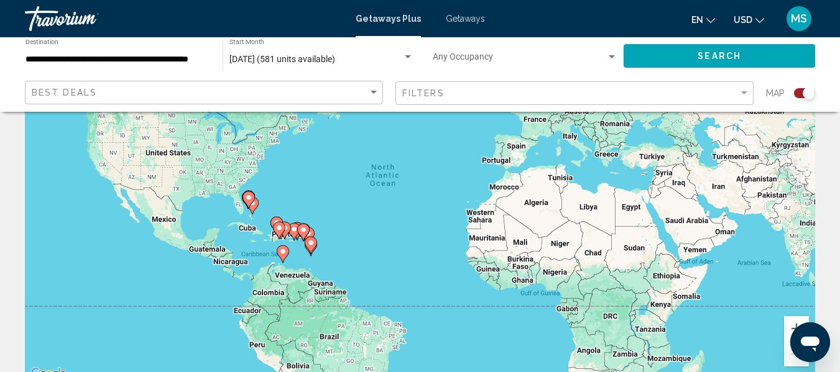
scroll to position [124, 0]
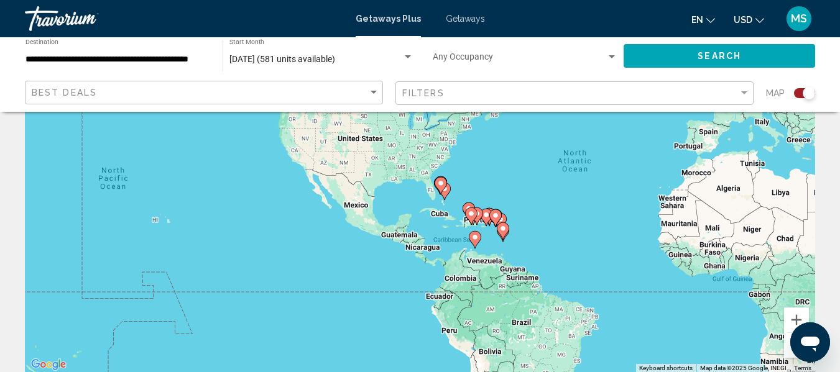
drag, startPoint x: 297, startPoint y: 228, endPoint x: 494, endPoint y: 223, distance: 197.8
click at [796, 316] on button "Zoom in" at bounding box center [796, 320] width 25 height 25
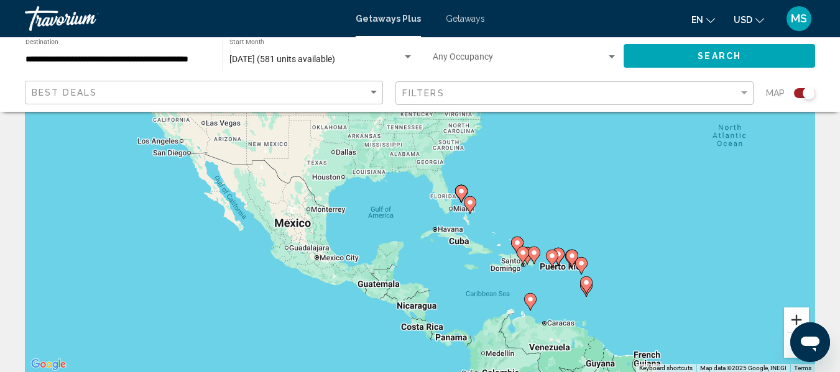
click at [796, 316] on button "Zoom in" at bounding box center [796, 320] width 25 height 25
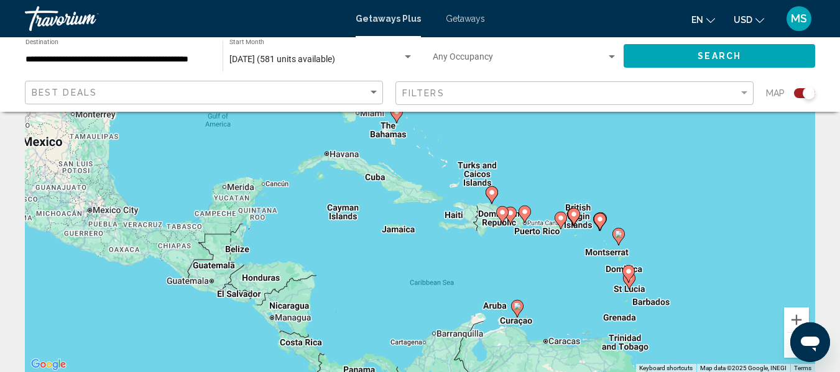
drag, startPoint x: 658, startPoint y: 330, endPoint x: 534, endPoint y: 210, distance: 172.4
click at [534, 210] on div "To activate drag with keyboard, press Alt + Enter. Once in keyboard drag state,…" at bounding box center [420, 186] width 790 height 373
click at [796, 317] on button "Zoom in" at bounding box center [796, 320] width 25 height 25
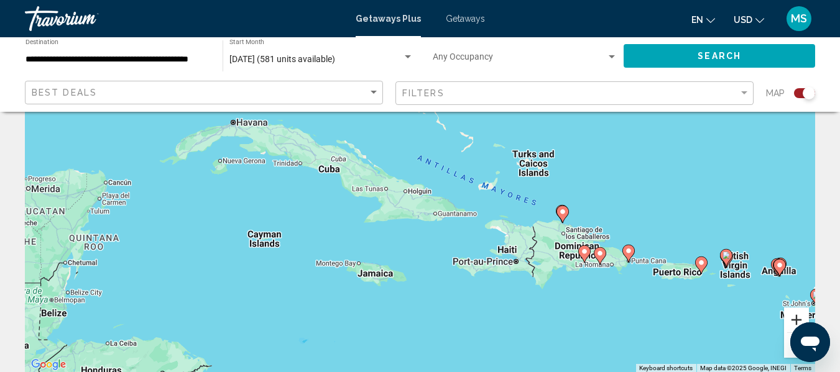
click at [796, 317] on button "Zoom in" at bounding box center [796, 320] width 25 height 25
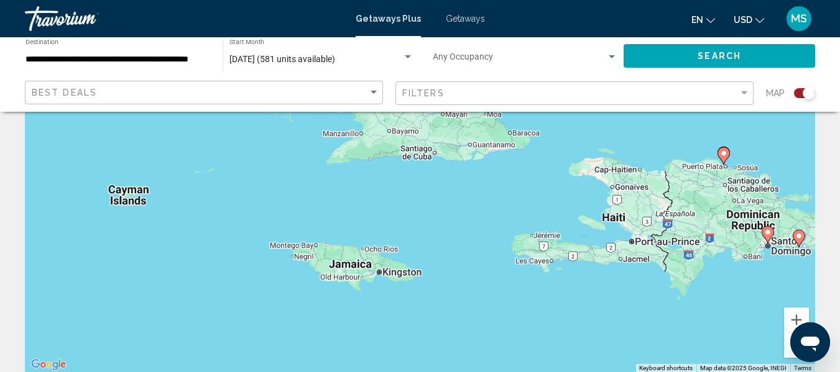
drag, startPoint x: 426, startPoint y: 340, endPoint x: 445, endPoint y: 238, distance: 104.3
click at [445, 238] on div "To activate drag with keyboard, press Alt + Enter. Once in keyboard drag state,…" at bounding box center [420, 186] width 790 height 373
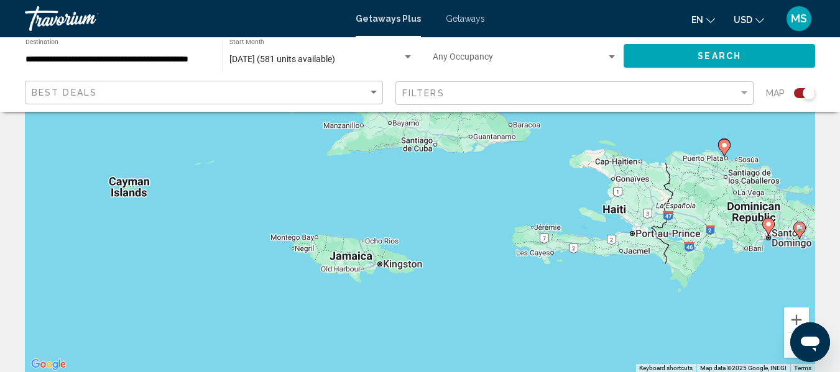
click at [362, 259] on div "To activate drag with keyboard, press Alt + Enter. Once in keyboard drag state,…" at bounding box center [420, 186] width 790 height 373
click at [382, 264] on div "To activate drag with keyboard, press Alt + Enter. Once in keyboard drag state,…" at bounding box center [420, 186] width 790 height 373
click at [369, 242] on div "To activate drag with keyboard, press Alt + Enter. Once in keyboard drag state,…" at bounding box center [420, 186] width 790 height 373
click at [302, 247] on div "To activate drag with keyboard, press Alt + Enter. Once in keyboard drag state,…" at bounding box center [420, 186] width 790 height 373
click at [302, 246] on div "To activate drag with keyboard, press Alt + Enter. Once in keyboard drag state,…" at bounding box center [420, 186] width 790 height 373
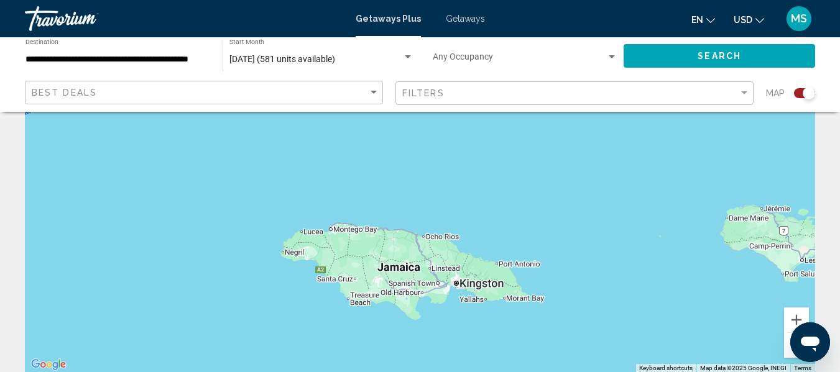
click at [324, 273] on div "Main content" at bounding box center [420, 186] width 790 height 373
click at [338, 284] on div "Main content" at bounding box center [420, 186] width 790 height 373
click at [338, 280] on div "Main content" at bounding box center [420, 186] width 790 height 373
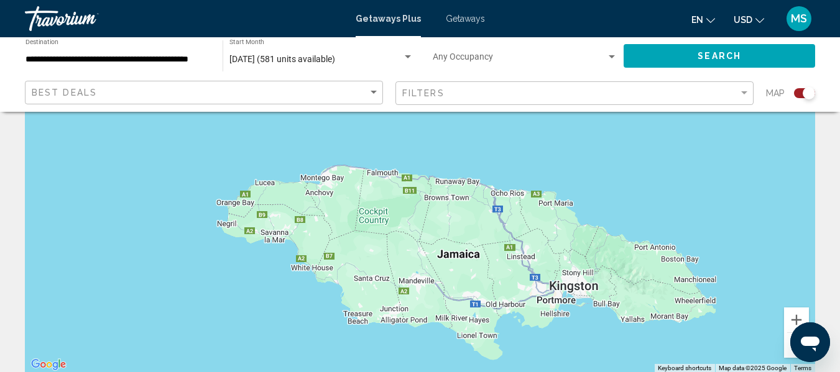
click at [538, 280] on div "Main content" at bounding box center [420, 186] width 790 height 373
click at [326, 182] on div "Main content" at bounding box center [420, 186] width 790 height 373
click at [675, 58] on button "Search" at bounding box center [720, 55] width 192 height 23
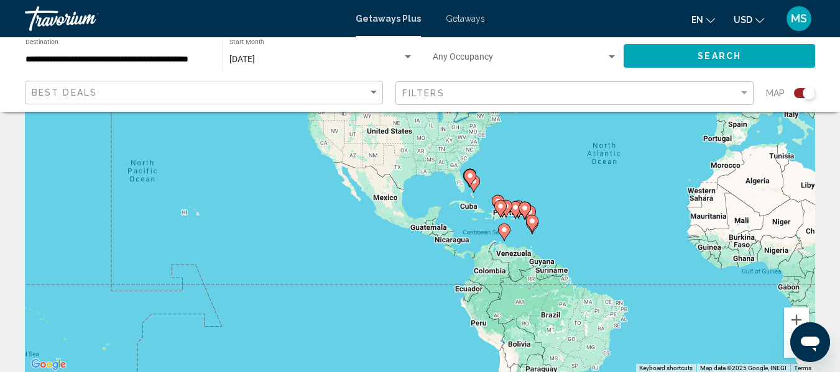
drag, startPoint x: 515, startPoint y: 201, endPoint x: 572, endPoint y: 235, distance: 65.8
click at [572, 235] on div "To activate drag with keyboard, press Alt + Enter. Once in keyboard drag state,…" at bounding box center [420, 186] width 790 height 373
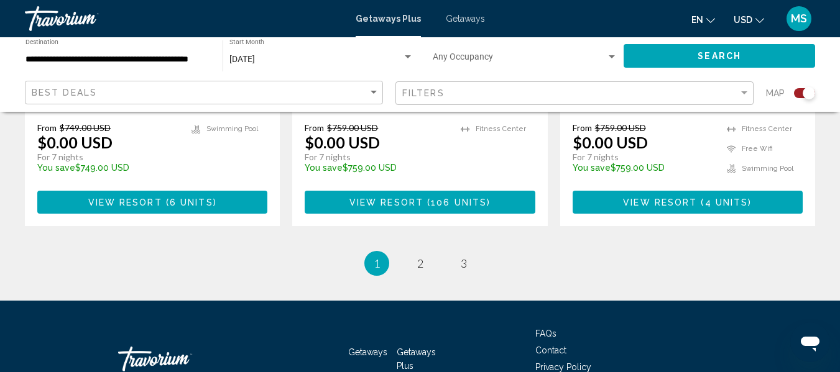
scroll to position [2114, 0]
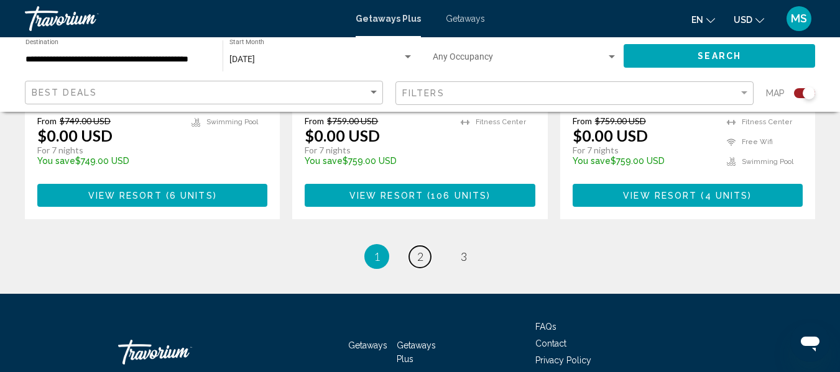
click at [415, 246] on link "page 2" at bounding box center [420, 257] width 22 height 22
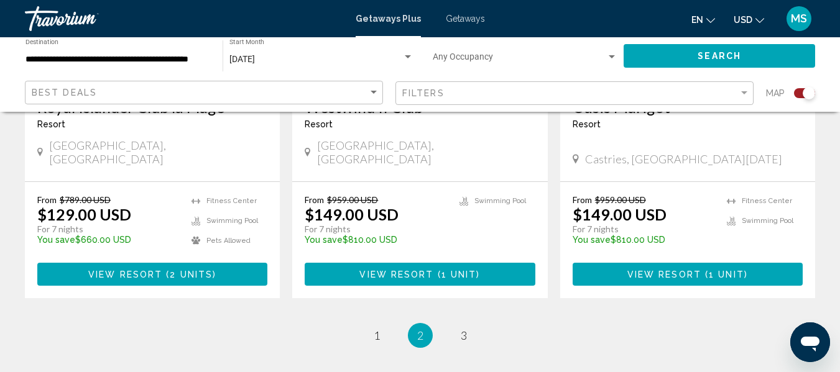
scroll to position [2052, 0]
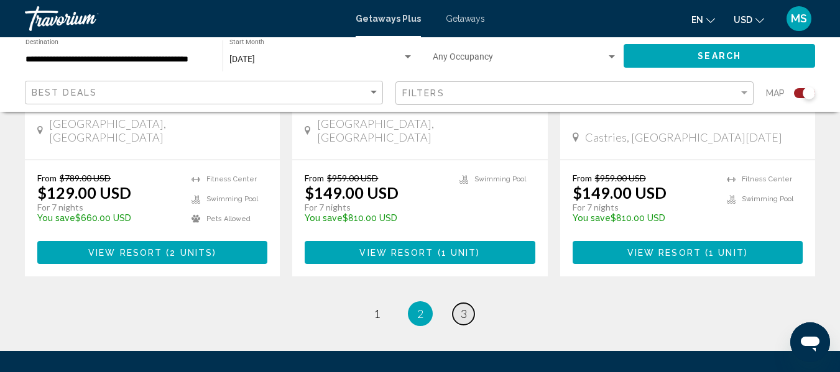
click at [458, 303] on link "page 3" at bounding box center [464, 314] width 22 height 22
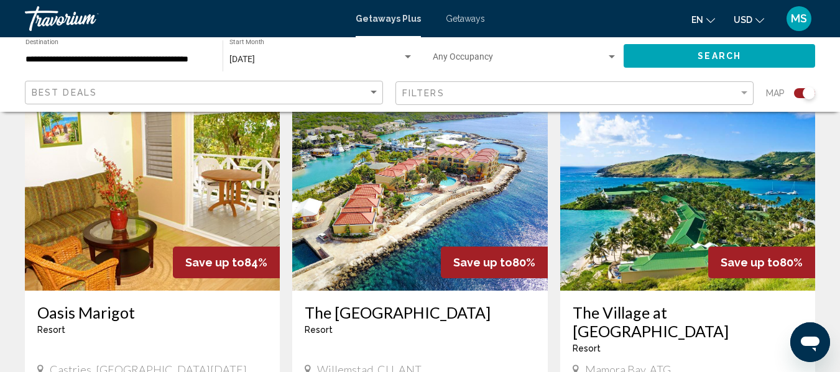
scroll to position [560, 0]
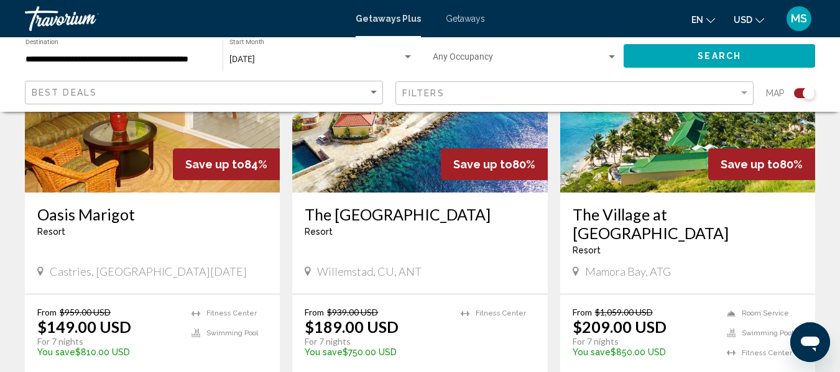
click at [667, 164] on img "Main content" at bounding box center [687, 93] width 255 height 199
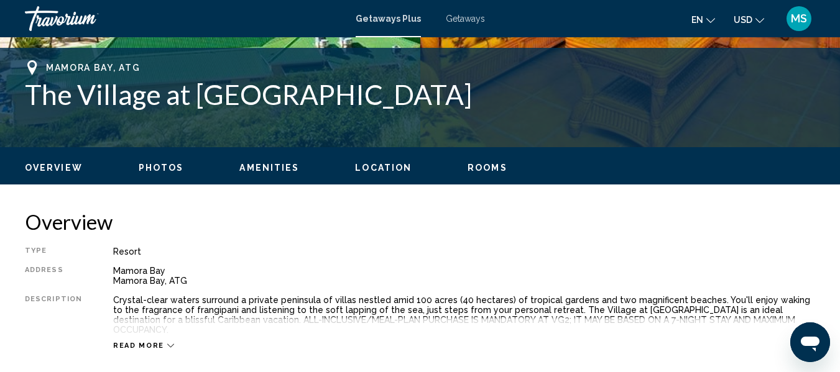
scroll to position [520, 0]
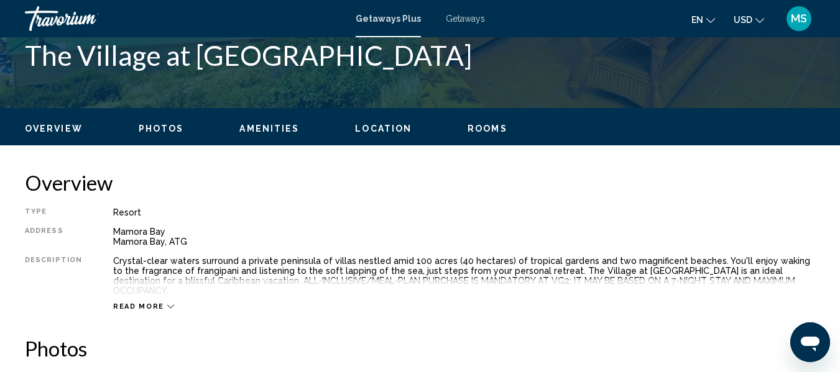
click at [164, 292] on div "Read more" at bounding box center [464, 294] width 702 height 34
click at [167, 303] on icon "Main content" at bounding box center [170, 306] width 7 height 7
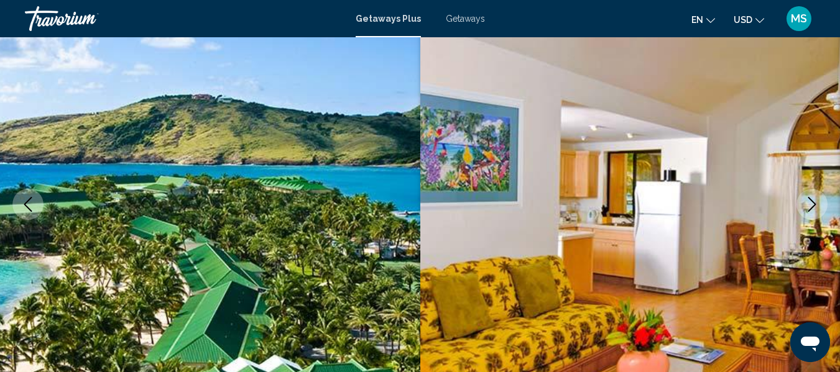
scroll to position [0, 0]
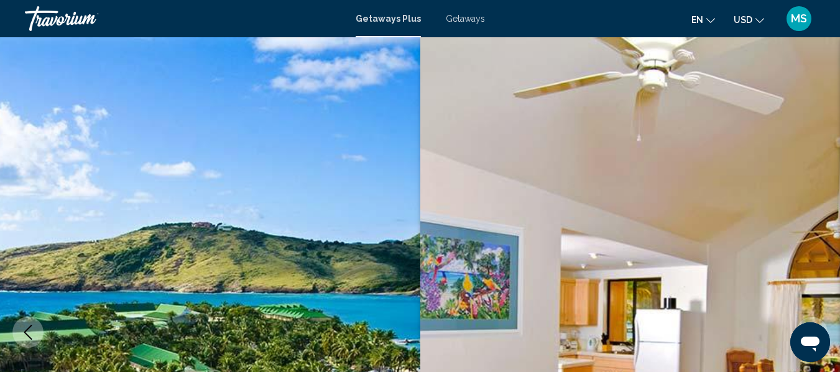
click at [469, 19] on span "Getaways" at bounding box center [465, 19] width 39 height 10
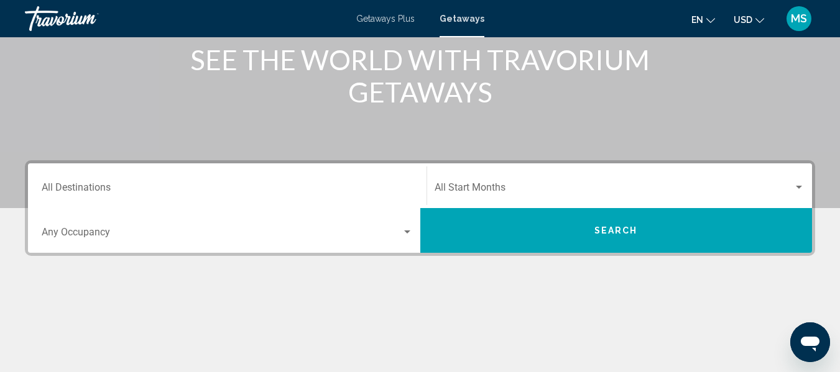
scroll to position [249, 0]
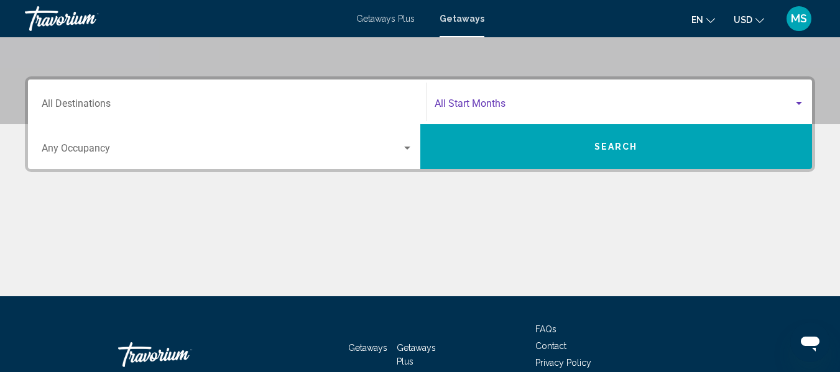
click at [799, 104] on div "Search widget" at bounding box center [799, 103] width 6 height 3
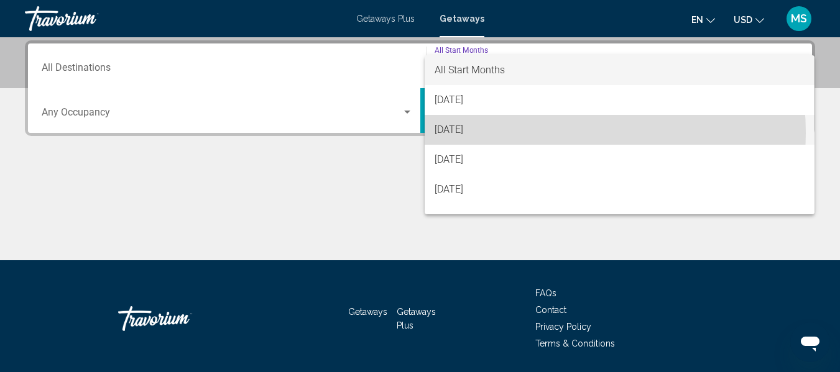
click at [529, 133] on span "[DATE]" at bounding box center [620, 130] width 371 height 30
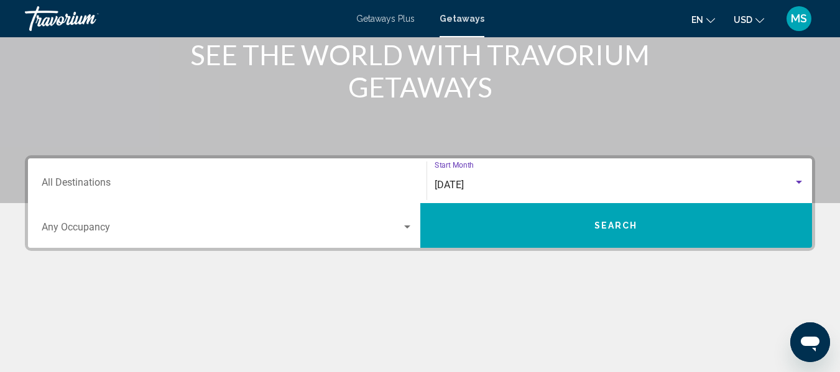
scroll to position [139, 0]
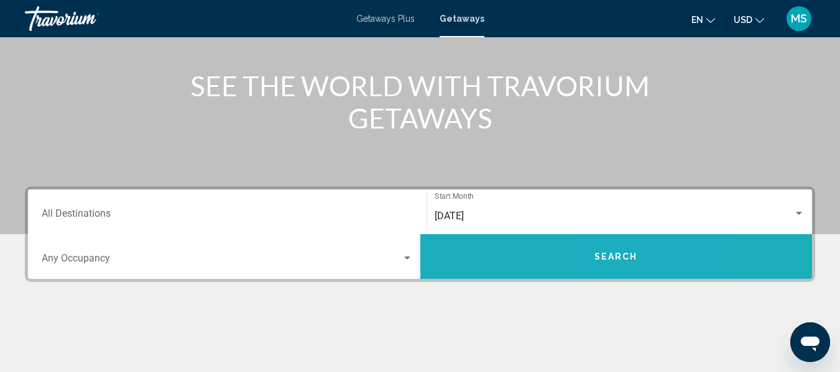
click at [626, 251] on span "Search" at bounding box center [616, 256] width 44 height 10
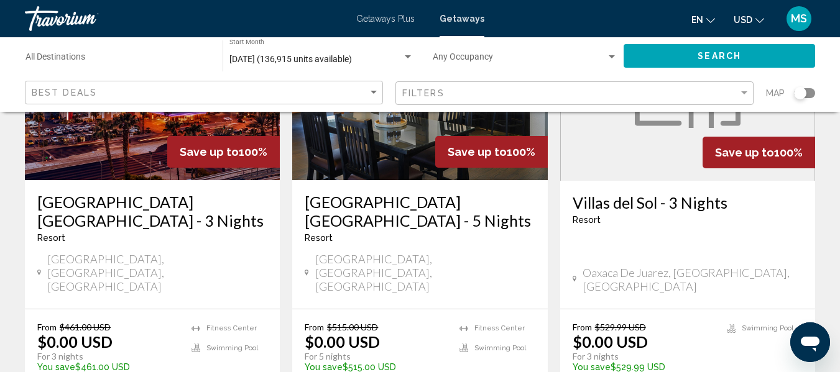
scroll to position [249, 0]
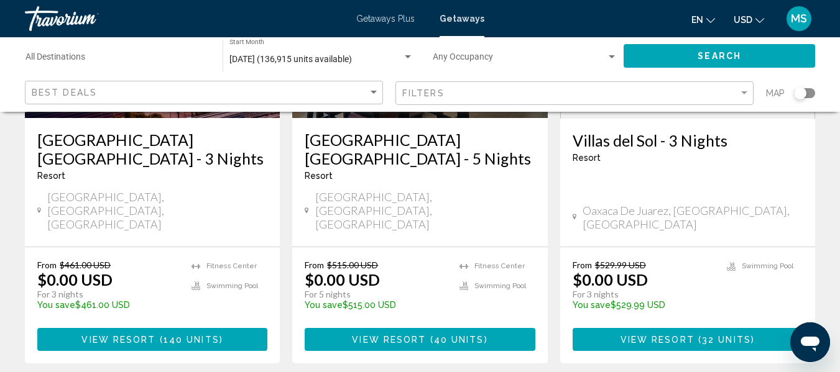
click at [217, 335] on span "140 units" at bounding box center [192, 340] width 56 height 10
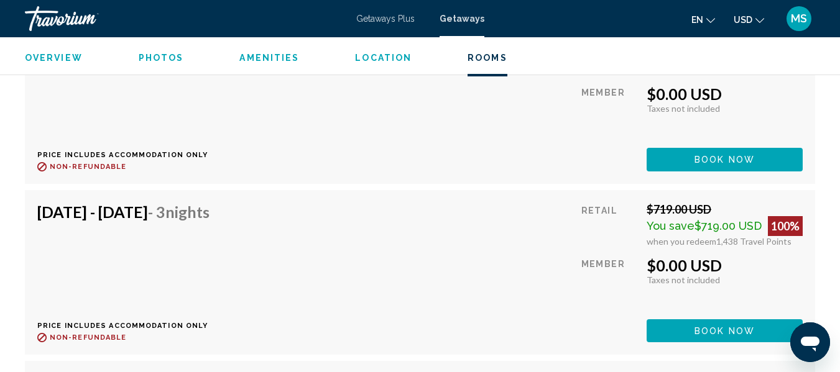
scroll to position [2696, 0]
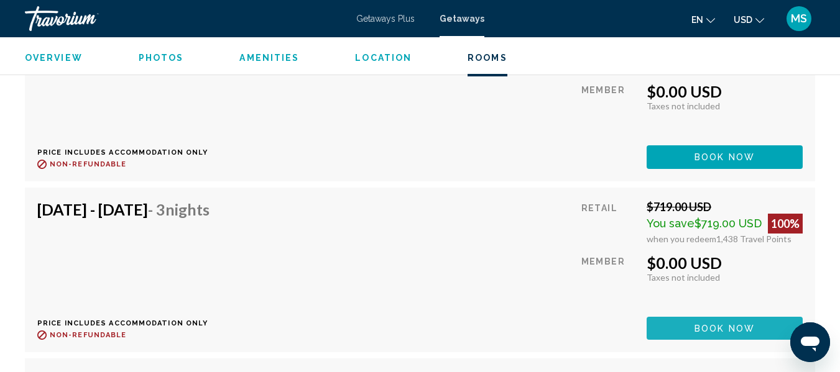
click at [685, 326] on button "Book now" at bounding box center [725, 328] width 156 height 23
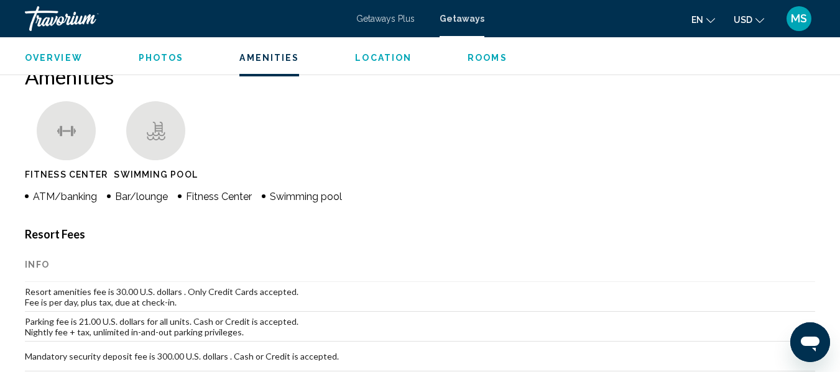
scroll to position [1181, 0]
